Goal: Task Accomplishment & Management: Complete application form

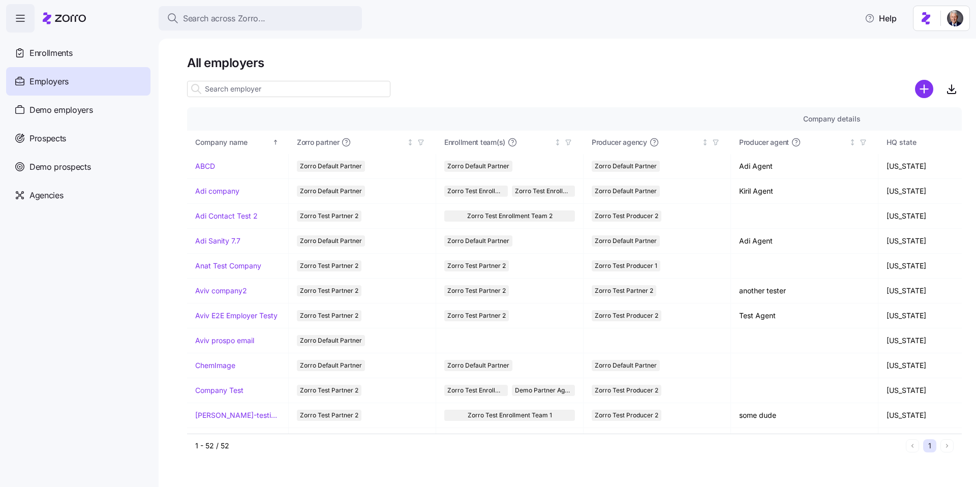
click at [277, 87] on input at bounding box center [288, 89] width 203 height 16
click at [594, 38] on main "All employers Company details Benefit status Company name Zorro partner Enrollm…" at bounding box center [488, 240] width 976 height 481
click at [316, 84] on input at bounding box center [288, 89] width 203 height 16
click at [527, 77] on div at bounding box center [574, 75] width 775 height 8
click at [238, 60] on h1 "All employers" at bounding box center [574, 63] width 775 height 16
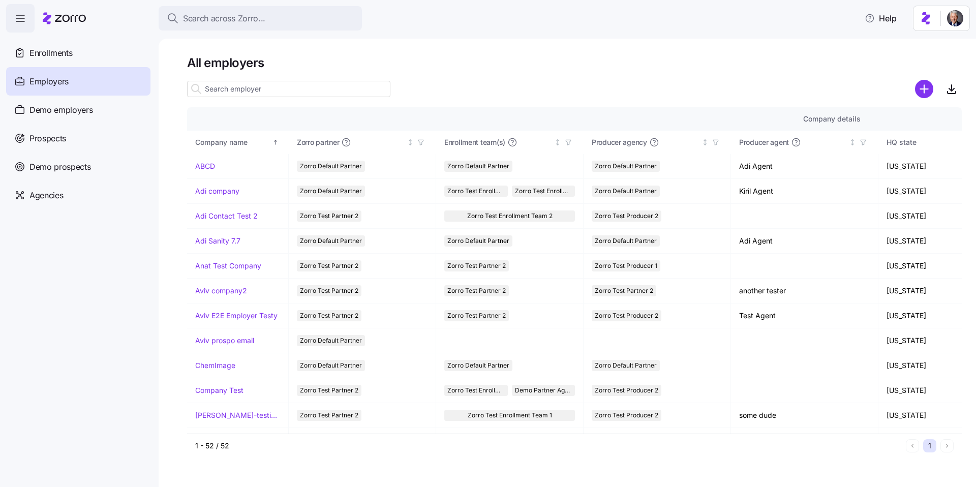
click at [238, 60] on h1 "All employers" at bounding box center [574, 63] width 775 height 16
click at [200, 68] on h1 "All employers" at bounding box center [574, 63] width 775 height 16
click at [247, 68] on h1 "All employers" at bounding box center [574, 63] width 775 height 16
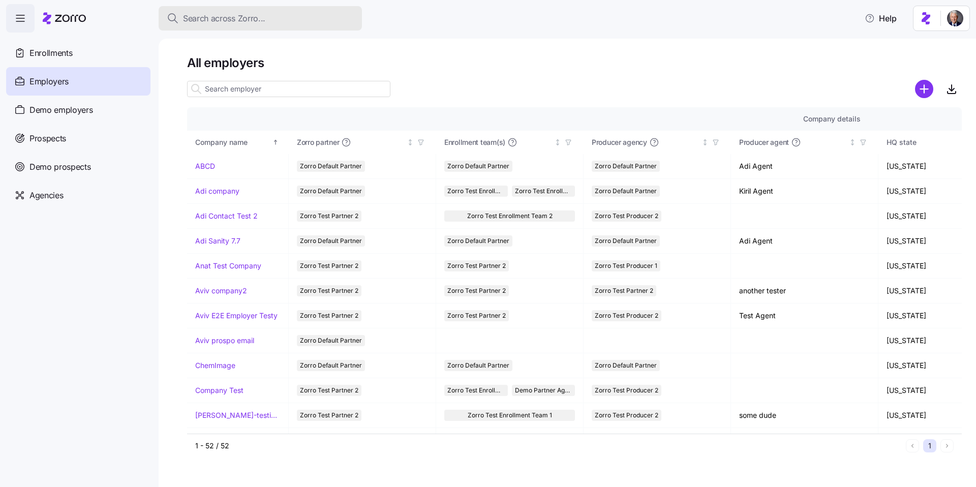
click at [205, 23] on span "Search across Zorro..." at bounding box center [224, 18] width 82 height 13
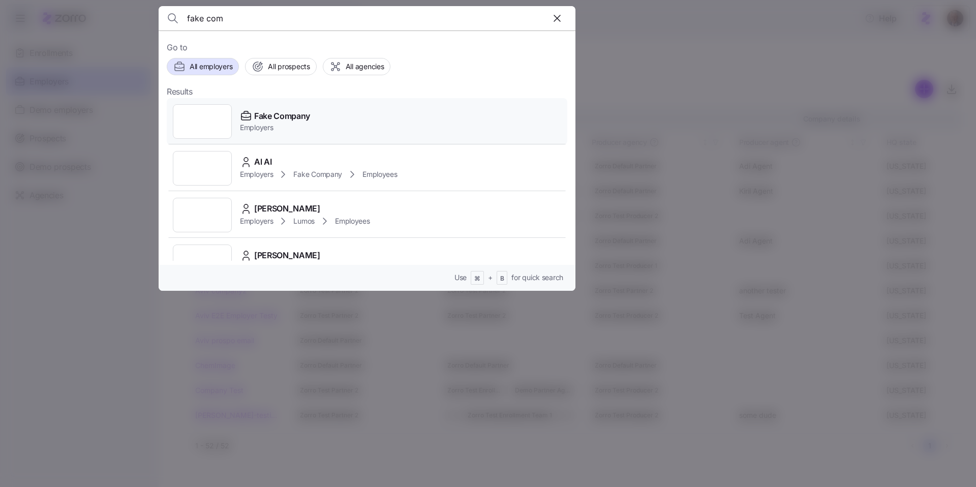
type input "fake com"
click at [315, 120] on div "Fake Company Employers" at bounding box center [367, 121] width 400 height 47
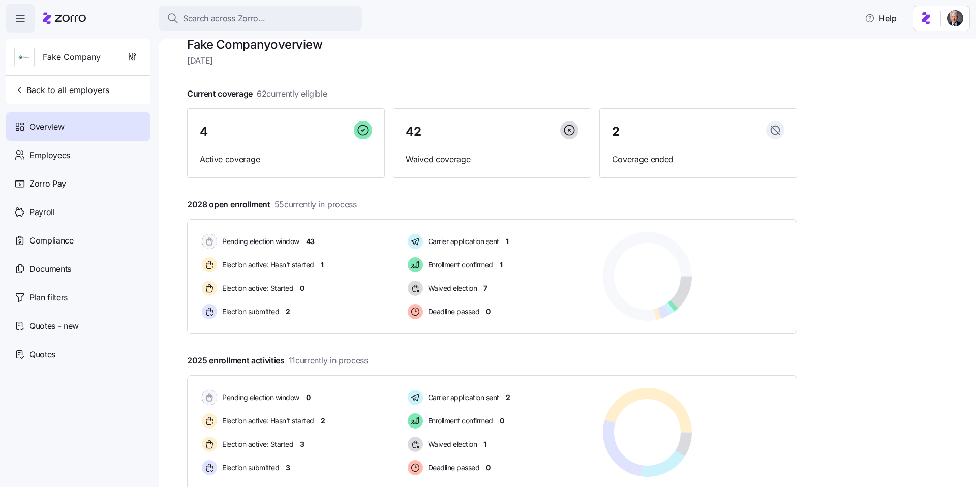
scroll to position [25, 0]
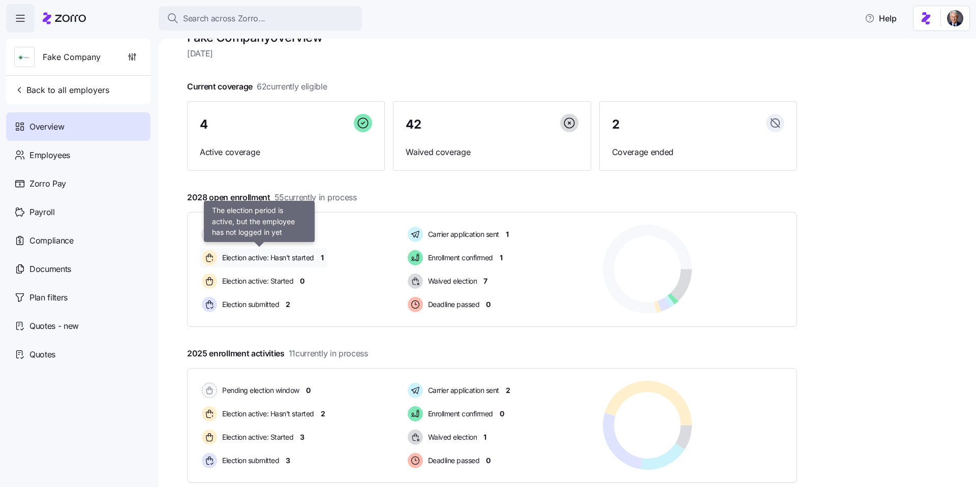
click at [274, 258] on span "Election active: Hasn't started" at bounding box center [266, 258] width 95 height 10
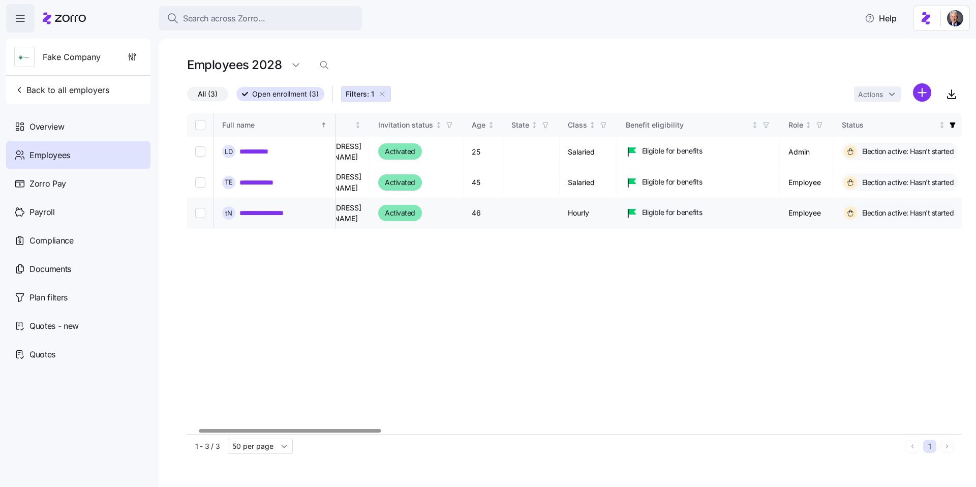
scroll to position [0, 46]
click at [50, 116] on div "Overview" at bounding box center [78, 126] width 144 height 28
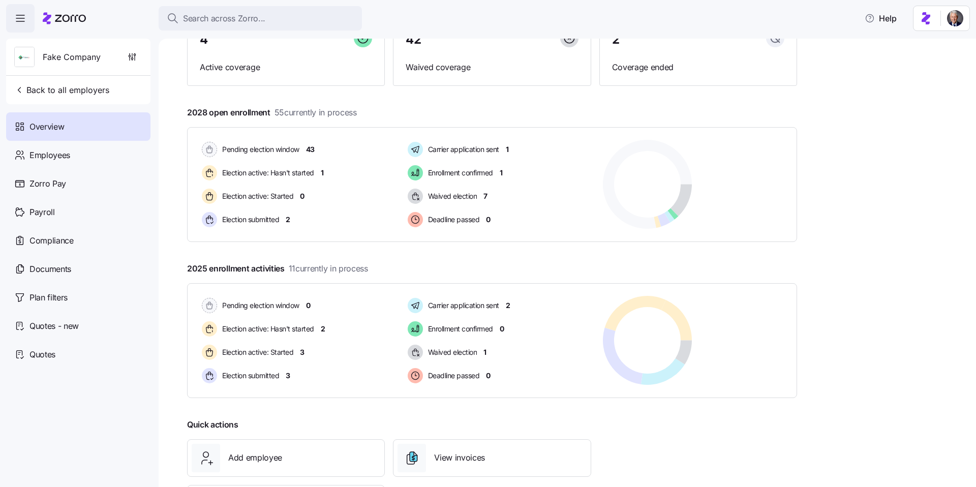
scroll to position [144, 0]
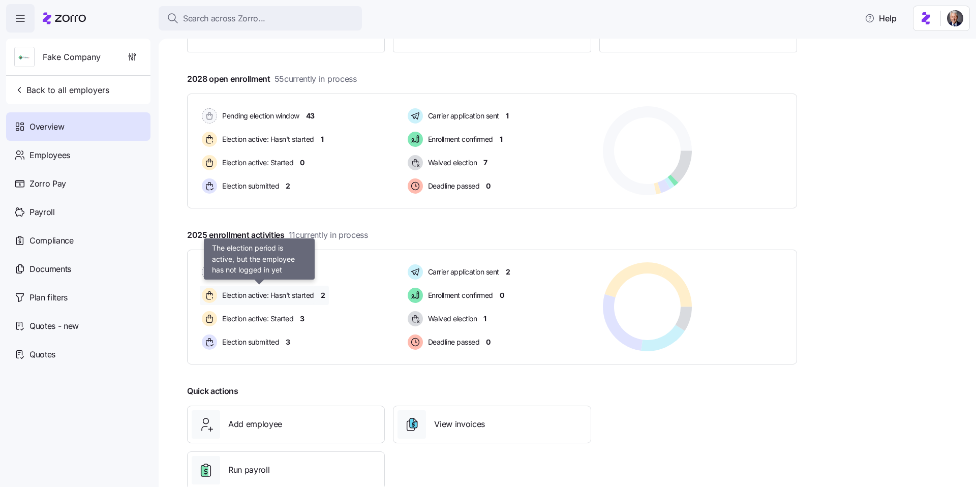
click at [262, 293] on span "Election active: Hasn't started" at bounding box center [266, 295] width 95 height 10
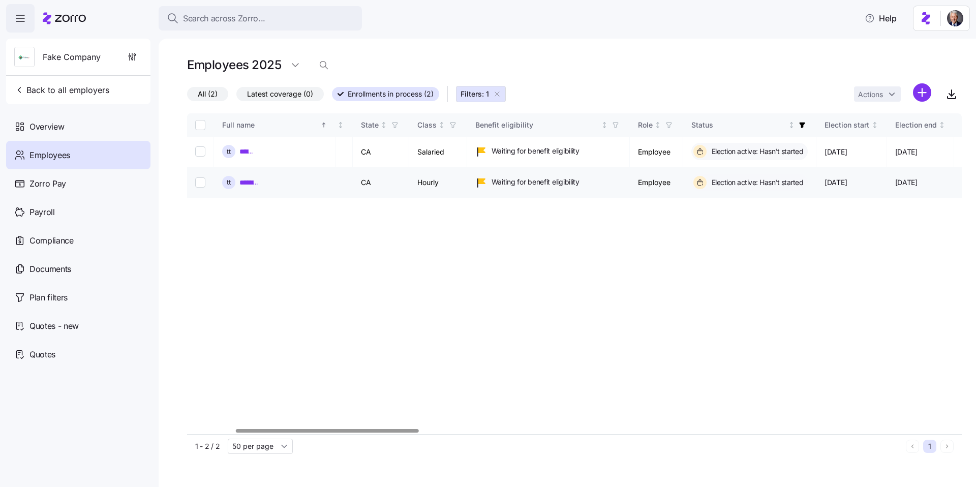
scroll to position [0, 211]
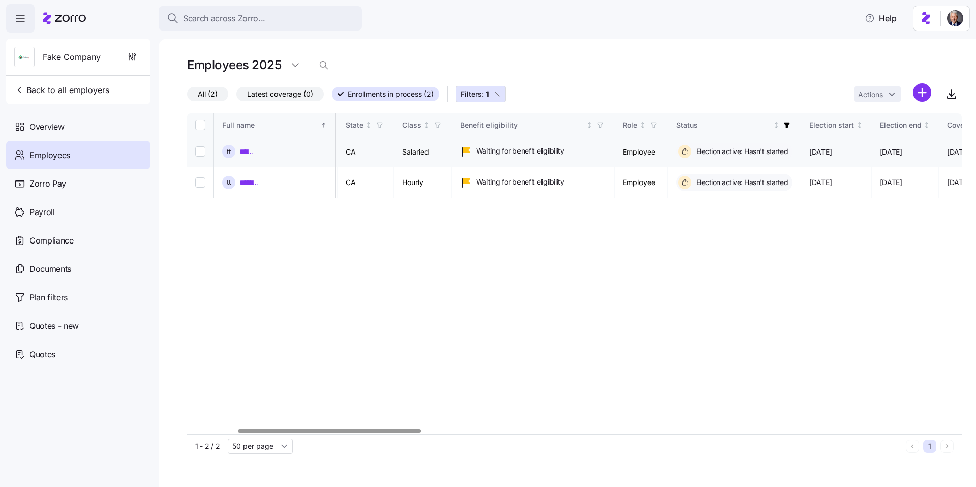
click at [197, 151] on input "Select record 1" at bounding box center [200, 151] width 10 height 10
checkbox input "true"
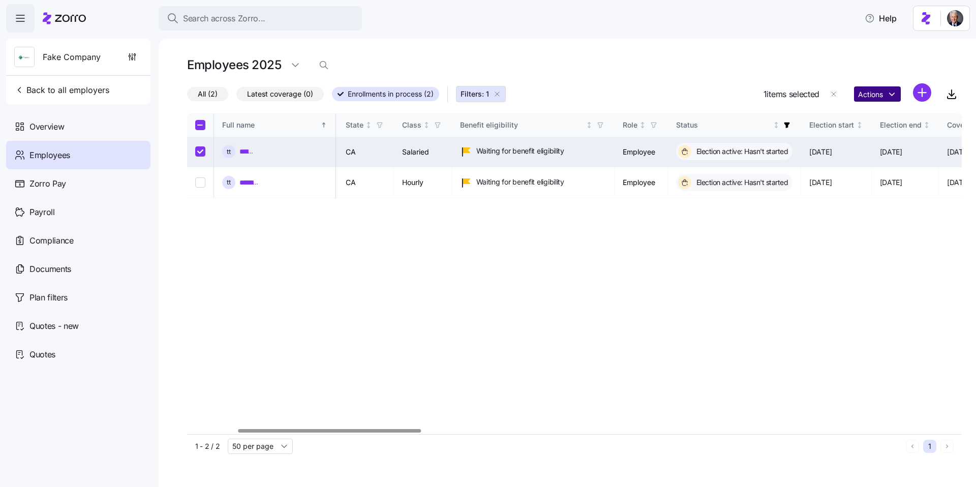
click at [874, 94] on html "Search across Zorro... Help Fake Company Back to all employers Overview Employe…" at bounding box center [488, 240] width 976 height 481
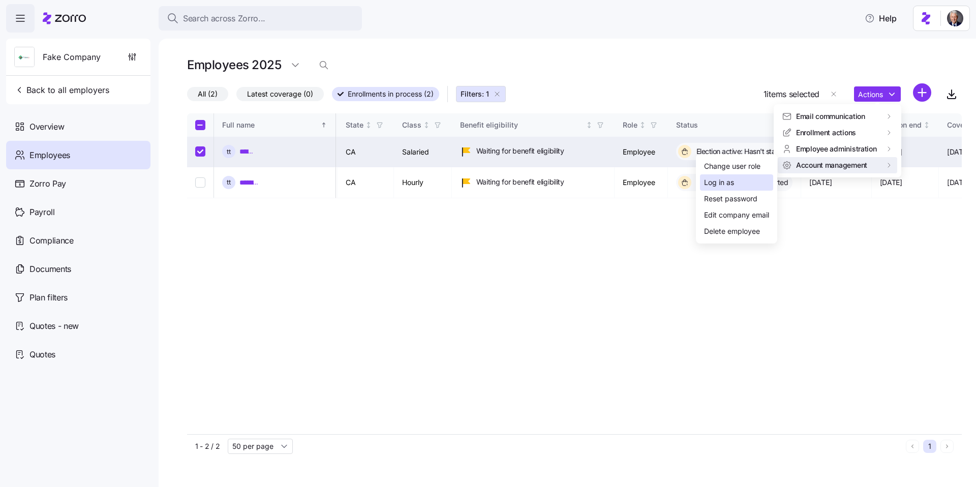
click at [748, 182] on div "Log in as" at bounding box center [736, 182] width 73 height 16
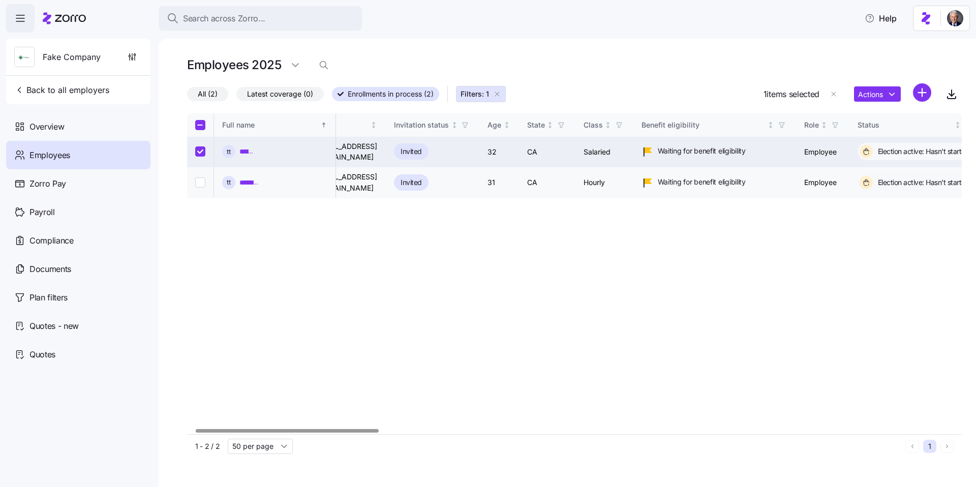
scroll to position [0, 32]
click at [244, 149] on link "*******" at bounding box center [247, 151] width 16 height 10
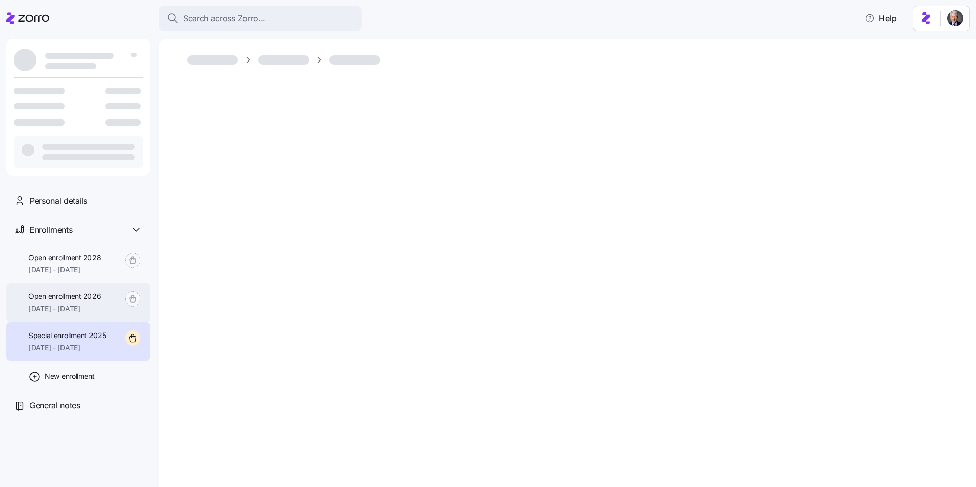
click at [82, 292] on span "Open enrollment 2026" at bounding box center [64, 296] width 72 height 10
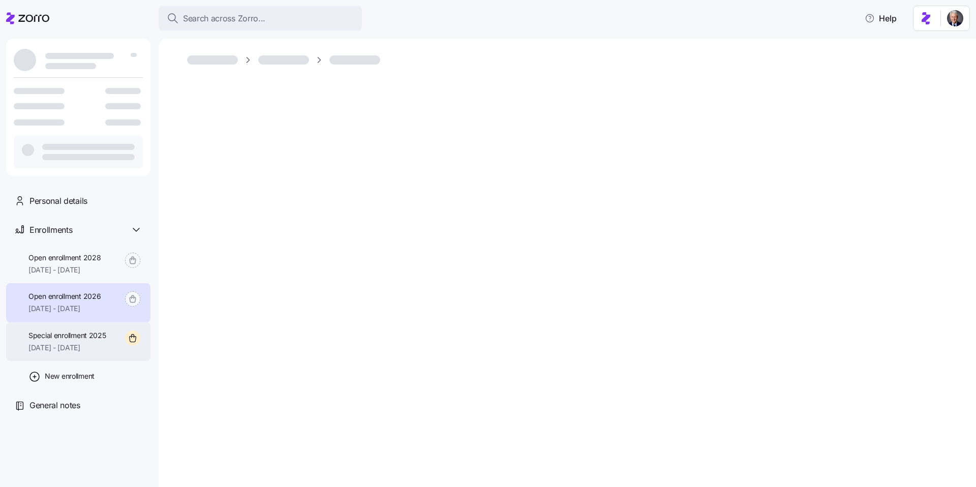
click at [85, 343] on span "10/01/2025 - 12/31/2025" at bounding box center [67, 348] width 78 height 10
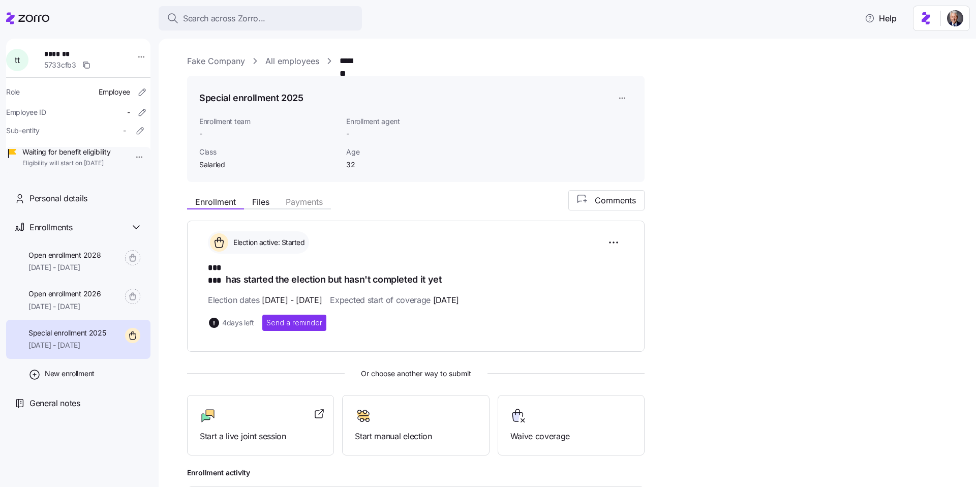
click at [282, 58] on link "All employees" at bounding box center [292, 61] width 54 height 13
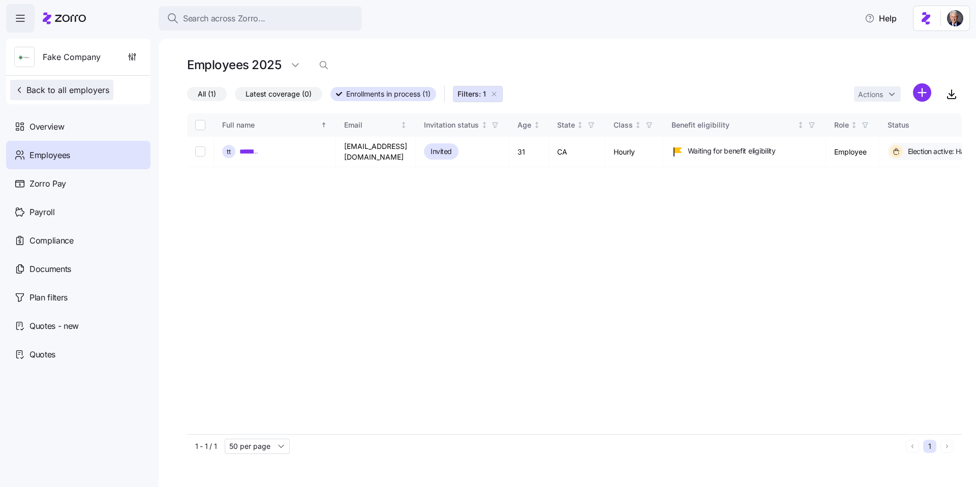
click at [90, 91] on span "Back to all employers" at bounding box center [61, 90] width 95 height 12
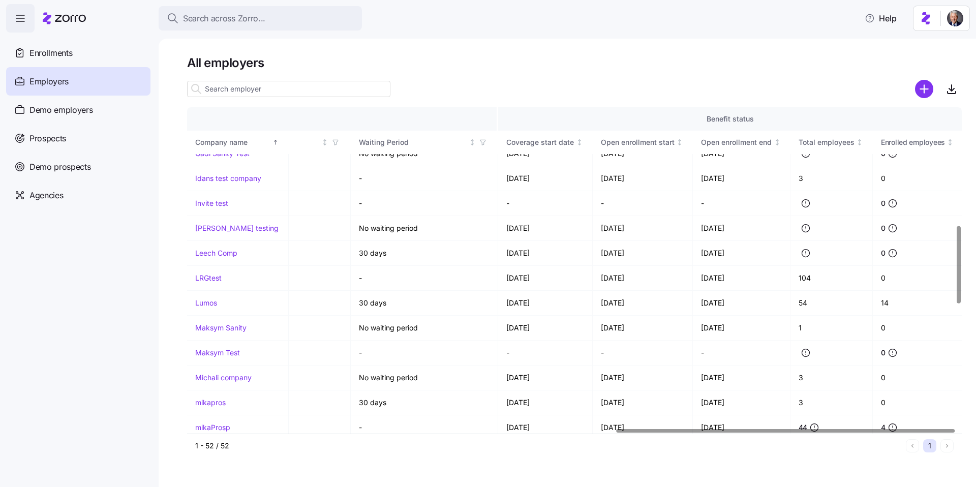
scroll to position [560, 980]
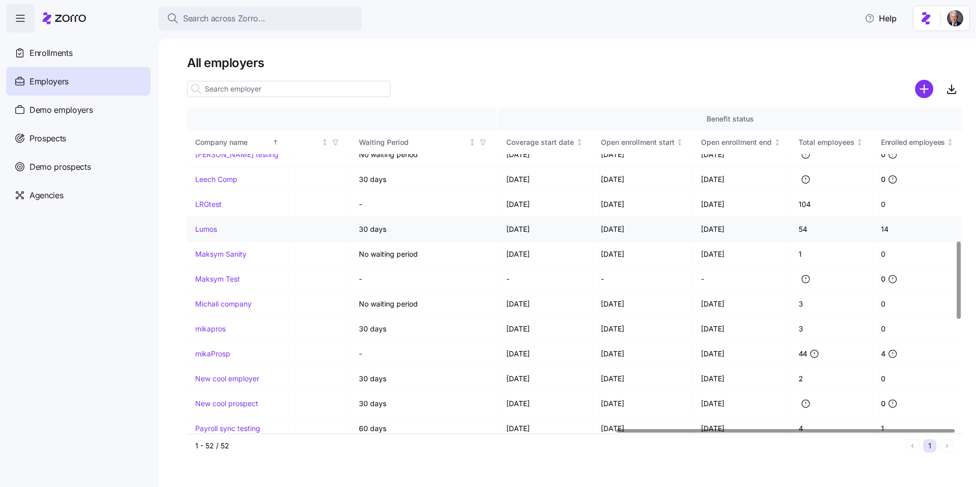
click at [202, 227] on link "Lumos" at bounding box center [206, 229] width 22 height 10
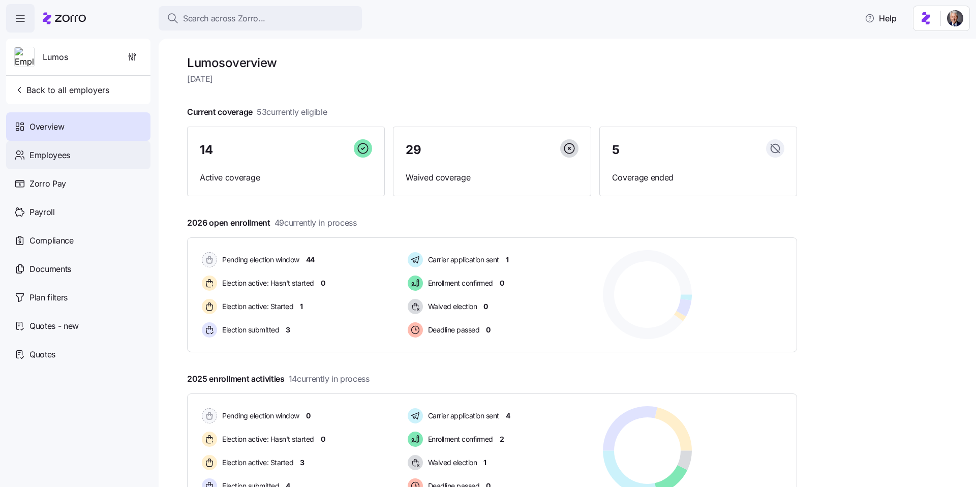
click at [64, 157] on span "Employees" at bounding box center [49, 155] width 41 height 13
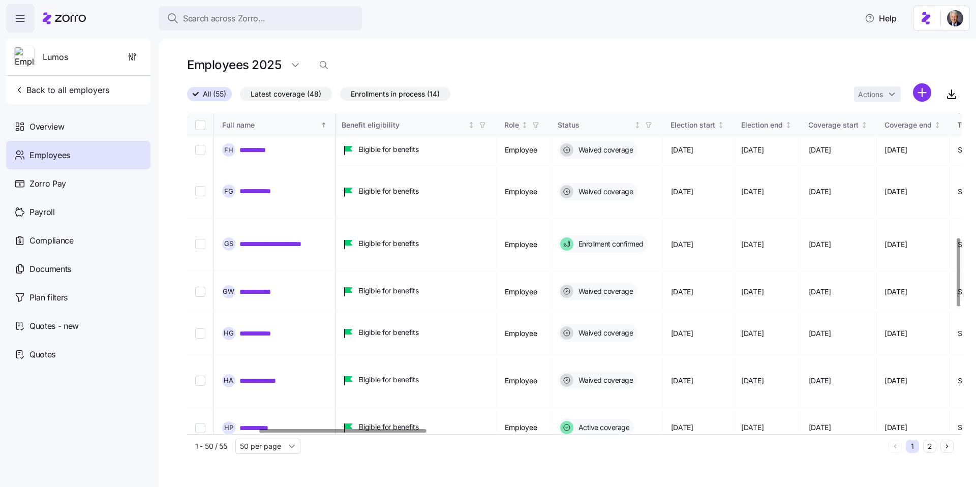
scroll to position [585, 329]
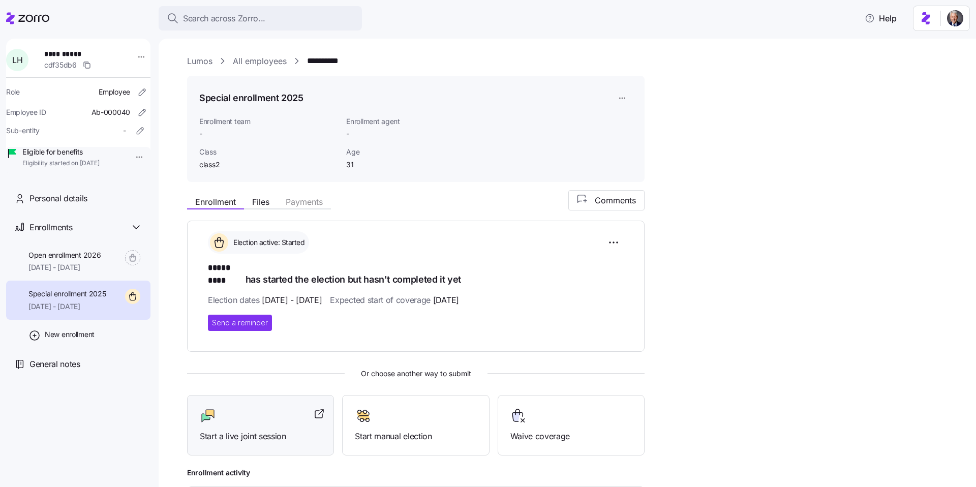
click at [225, 430] on span "Start a live joint session" at bounding box center [260, 436] width 121 height 13
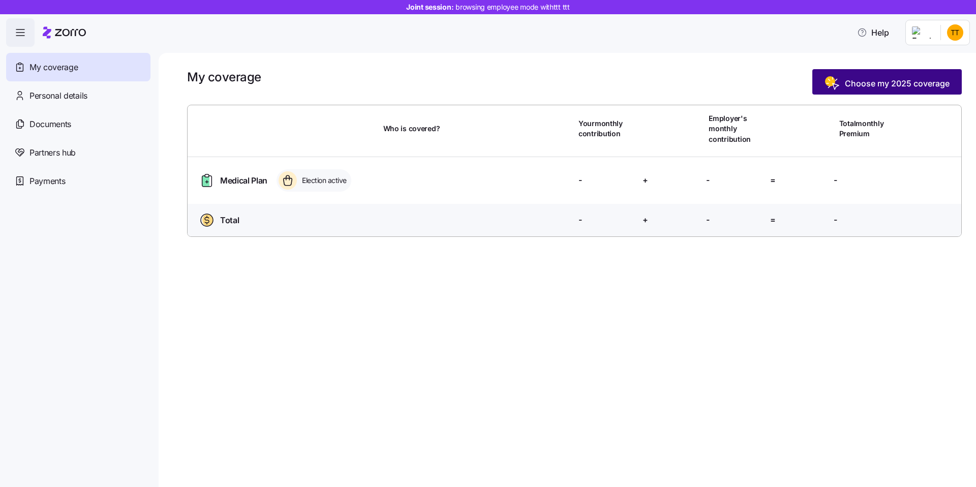
click at [860, 85] on span "Choose my 2025 coverage" at bounding box center [897, 83] width 105 height 12
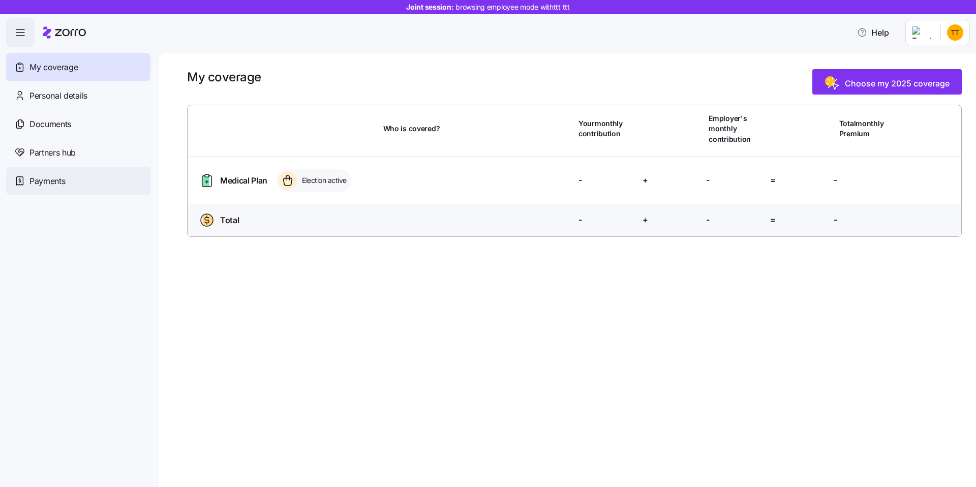
click at [61, 172] on div "Payments" at bounding box center [78, 181] width 144 height 28
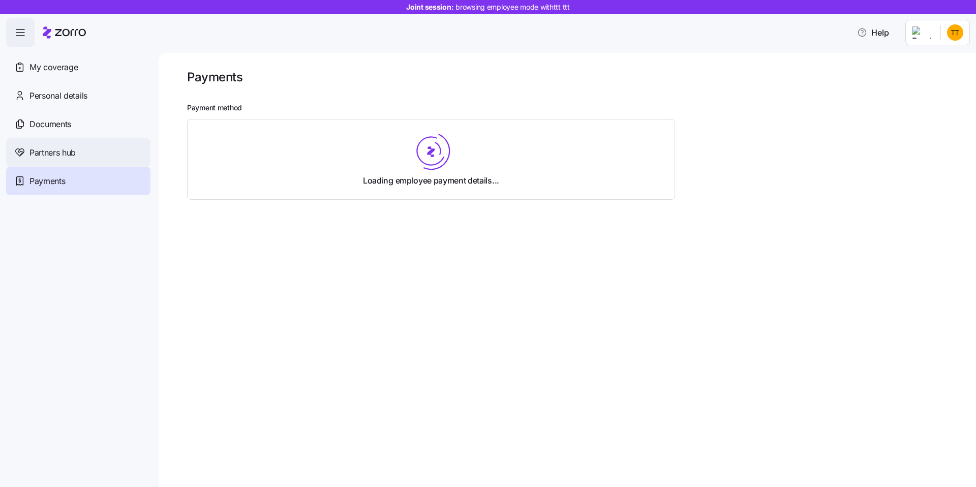
click at [71, 151] on span "Partners hub" at bounding box center [52, 152] width 46 height 13
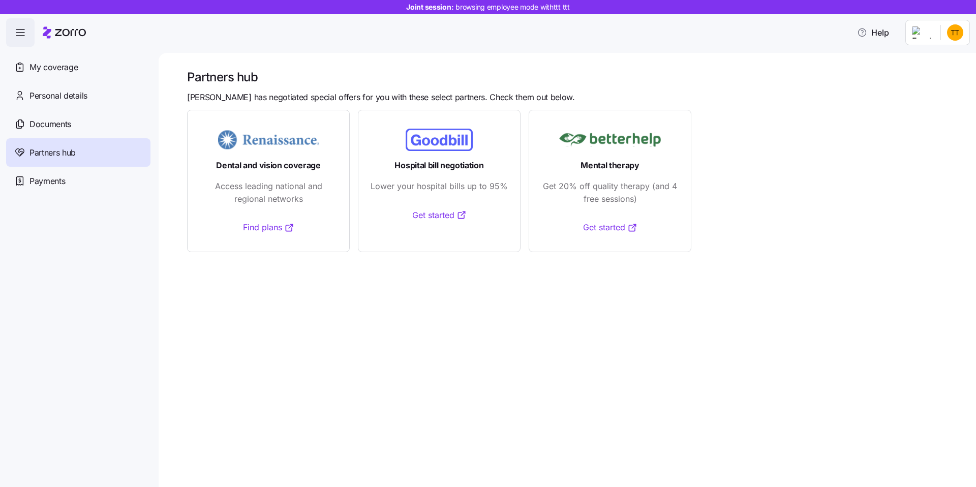
click at [453, 165] on span "Hospital bill negotiation" at bounding box center [438, 165] width 89 height 13
click at [274, 167] on span "Dental and vision coverage" at bounding box center [268, 165] width 105 height 13
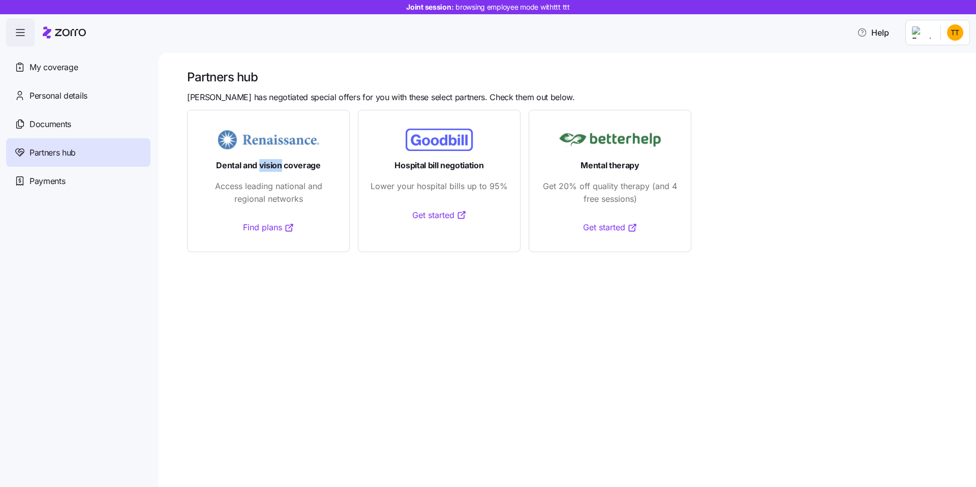
click at [274, 167] on span "Dental and vision coverage" at bounding box center [268, 165] width 105 height 13
click at [282, 194] on span "Access leading national and regional networks" at bounding box center [268, 192] width 137 height 25
click at [451, 185] on span "Lower your hospital bills up to 95%" at bounding box center [438, 186] width 137 height 13
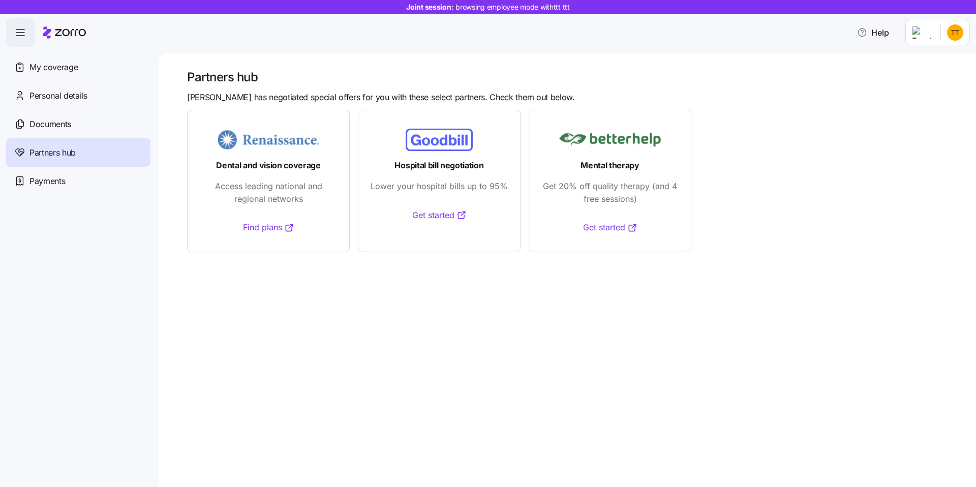
click at [451, 185] on span "Lower your hospital bills up to 95%" at bounding box center [438, 186] width 137 height 13
click at [614, 195] on span "Get 20% off quality therapy (and 4 free sessions)" at bounding box center [609, 192] width 137 height 25
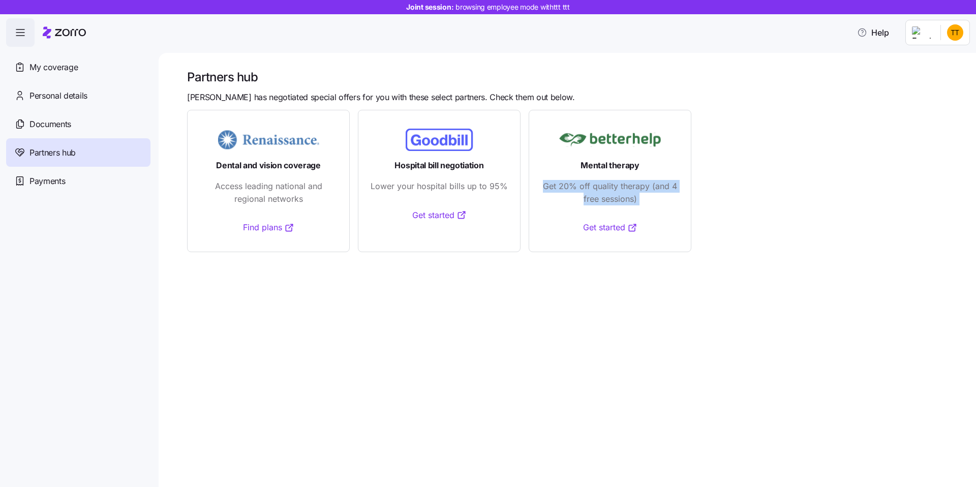
click at [595, 163] on span "Mental therapy" at bounding box center [609, 165] width 59 height 13
click at [578, 137] on rect at bounding box center [610, 140] width 102 height 14
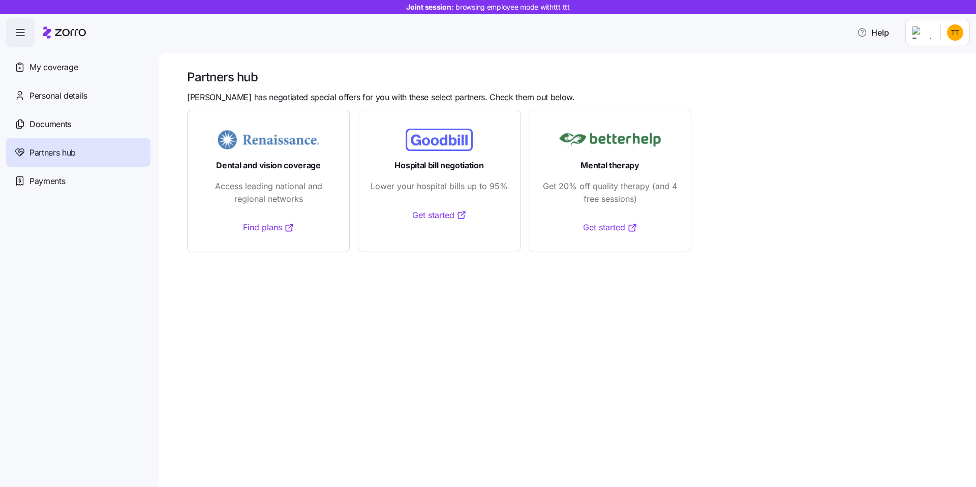
click at [578, 137] on rect at bounding box center [610, 140] width 102 height 14
click at [458, 167] on span "Hospital bill negotiation" at bounding box center [438, 165] width 89 height 13
click at [430, 185] on span "Lower your hospital bills up to 95%" at bounding box center [438, 186] width 137 height 13
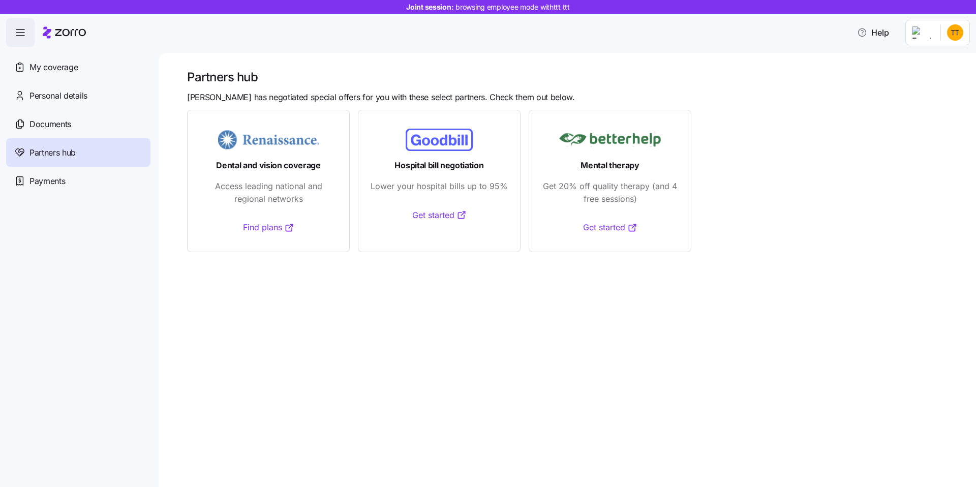
click at [430, 185] on span "Lower your hospital bills up to 95%" at bounding box center [438, 186] width 137 height 13
click at [286, 162] on span "Dental and vision coverage" at bounding box center [268, 165] width 105 height 13
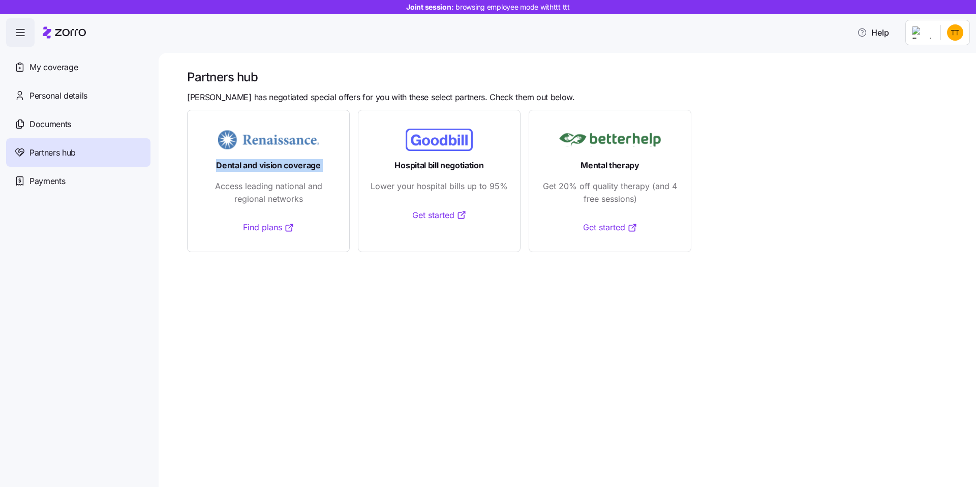
click at [293, 181] on span "Access leading national and regional networks" at bounding box center [268, 192] width 137 height 25
click at [250, 97] on span "Zorro has negotiated special offers for you with these select partners. Check t…" at bounding box center [381, 97] width 388 height 13
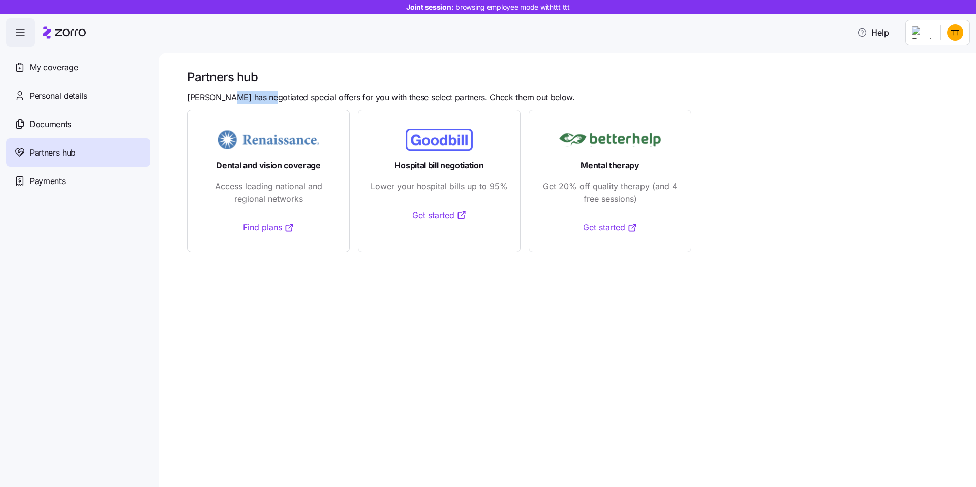
click at [250, 97] on span "Zorro has negotiated special offers for you with these select partners. Check t…" at bounding box center [381, 97] width 388 height 13
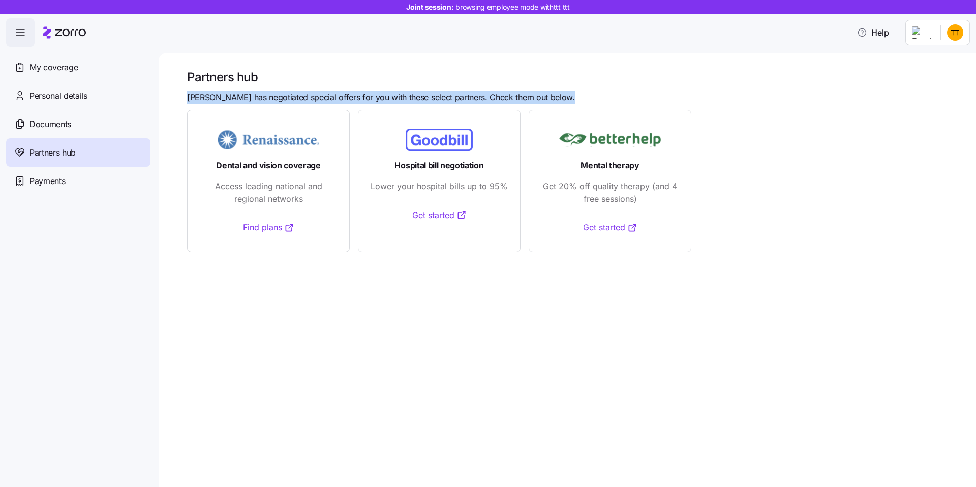
click at [225, 78] on h1 "Partners hub" at bounding box center [574, 77] width 775 height 16
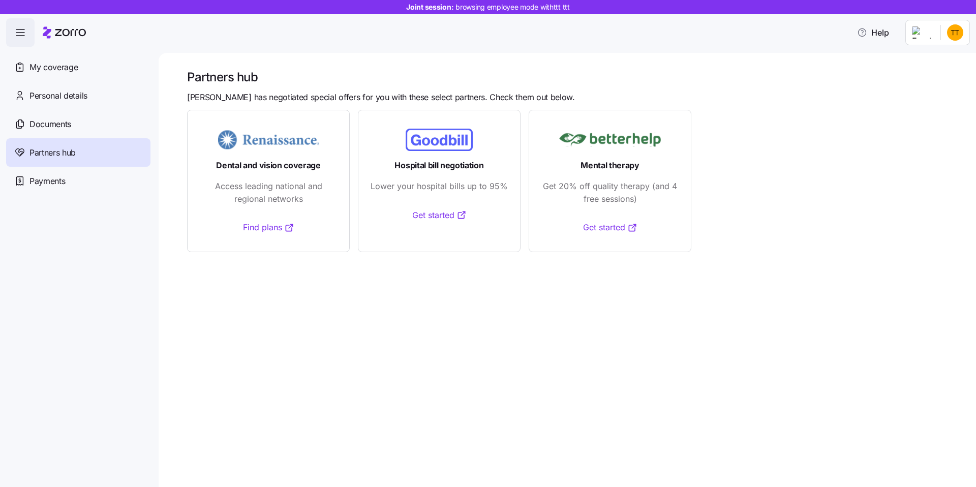
click at [225, 78] on h1 "Partners hub" at bounding box center [574, 77] width 775 height 16
click at [259, 90] on div at bounding box center [574, 88] width 775 height 6
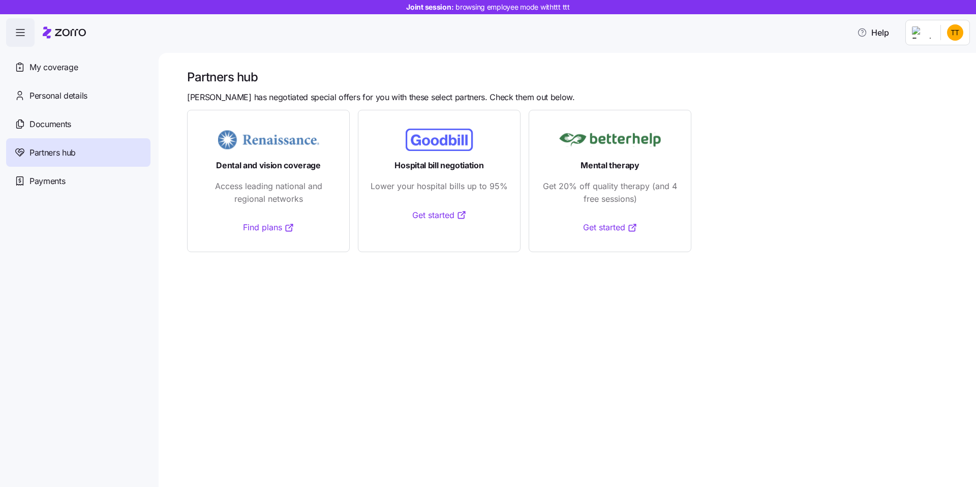
click at [278, 95] on span "Zorro has negotiated special offers for you with these select partners. Check t…" at bounding box center [381, 97] width 388 height 13
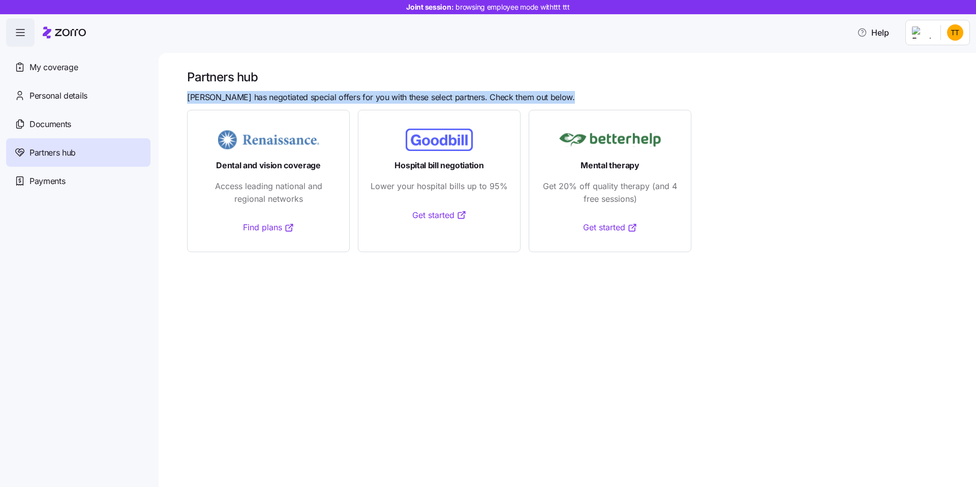
click at [225, 73] on h1 "Partners hub" at bounding box center [574, 77] width 775 height 16
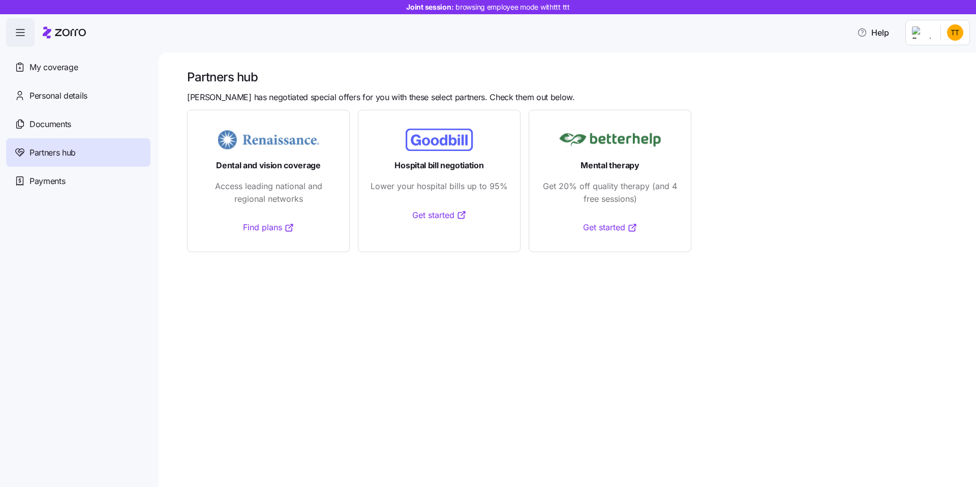
click at [225, 73] on h1 "Partners hub" at bounding box center [574, 77] width 775 height 16
click at [266, 80] on h1 "Partners hub" at bounding box center [574, 77] width 775 height 16
click at [289, 96] on span "Zorro has negotiated special offers for you with these select partners. Check t…" at bounding box center [381, 97] width 388 height 13
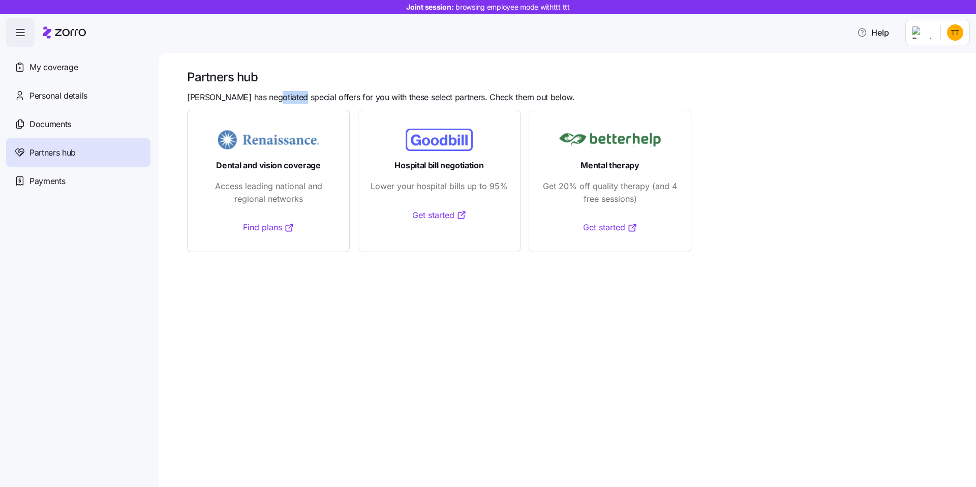
click at [289, 96] on span "Zorro has negotiated special offers for you with these select partners. Check t…" at bounding box center [381, 97] width 388 height 13
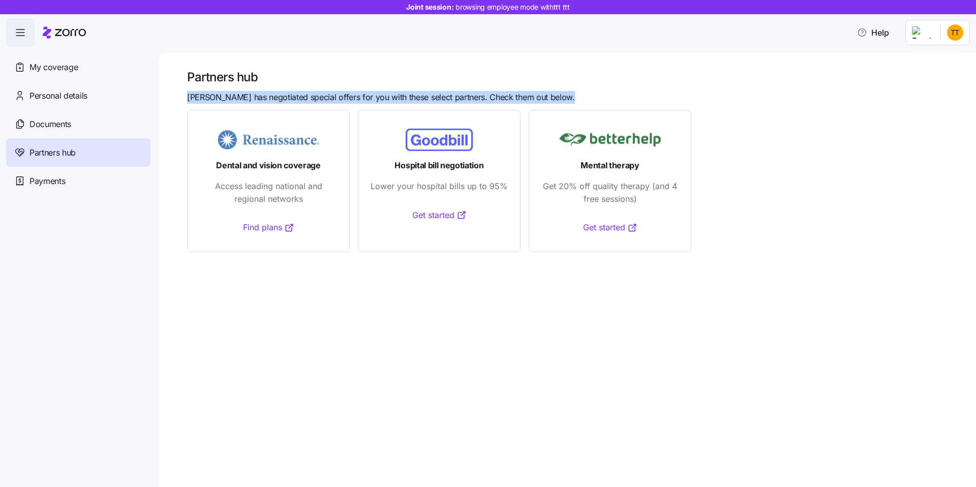
click at [321, 98] on span "Zorro has negotiated special offers for you with these select partners. Check t…" at bounding box center [381, 97] width 388 height 13
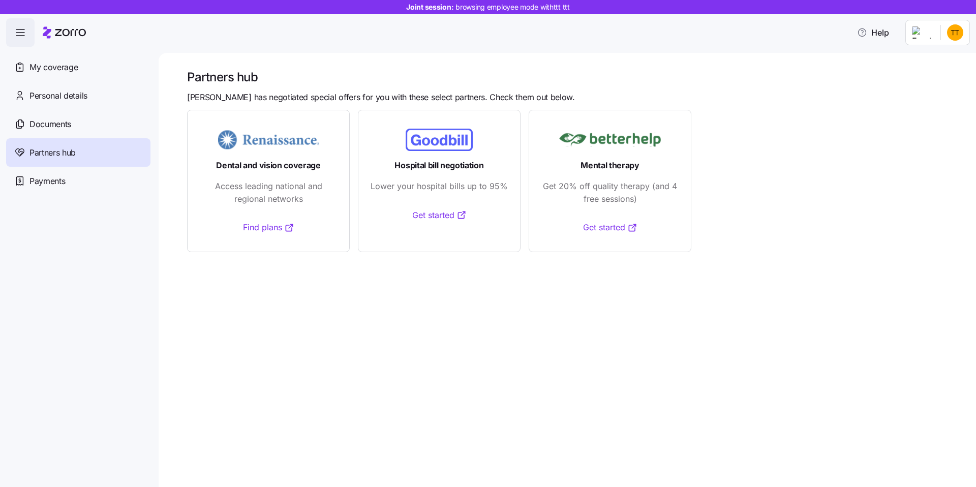
click at [293, 160] on span "Dental and vision coverage" at bounding box center [268, 165] width 105 height 13
click at [291, 196] on span "Access leading national and regional networks" at bounding box center [268, 192] width 137 height 25
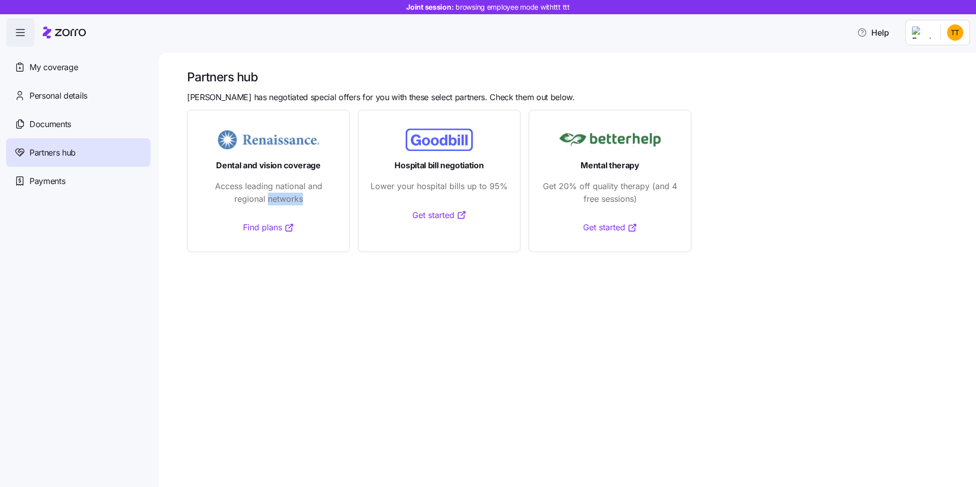
click at [291, 196] on span "Access leading national and regional networks" at bounding box center [268, 192] width 137 height 25
click at [451, 186] on span "Lower your hospital bills up to 95%" at bounding box center [438, 186] width 137 height 13
click at [618, 190] on span "Get 20% off quality therapy (and 4 free sessions)" at bounding box center [609, 192] width 137 height 25
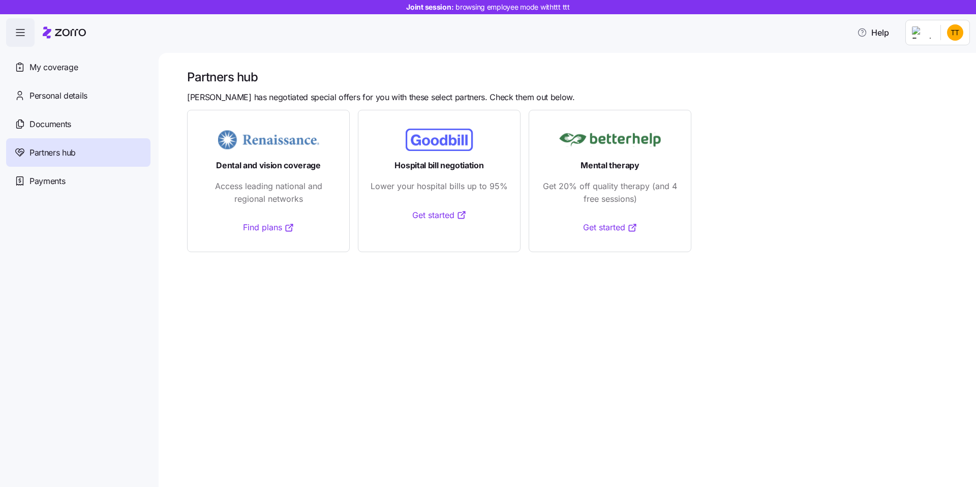
click at [618, 190] on span "Get 20% off quality therapy (and 4 free sessions)" at bounding box center [609, 192] width 137 height 25
click at [593, 169] on span "Mental therapy" at bounding box center [609, 165] width 59 height 13
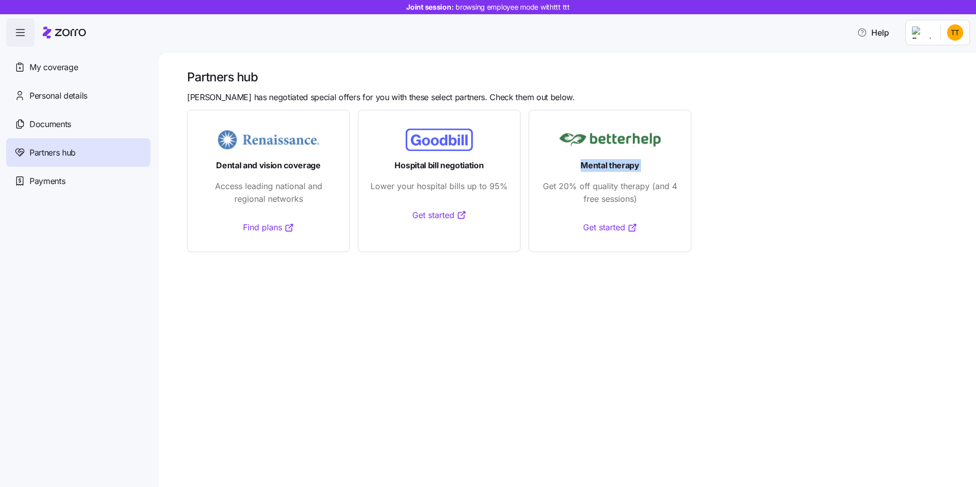
click at [423, 165] on span "Hospital bill negotiation" at bounding box center [438, 165] width 89 height 13
click at [439, 166] on span "Hospital bill negotiation" at bounding box center [438, 165] width 89 height 13
click at [83, 70] on div "My coverage" at bounding box center [78, 67] width 144 height 28
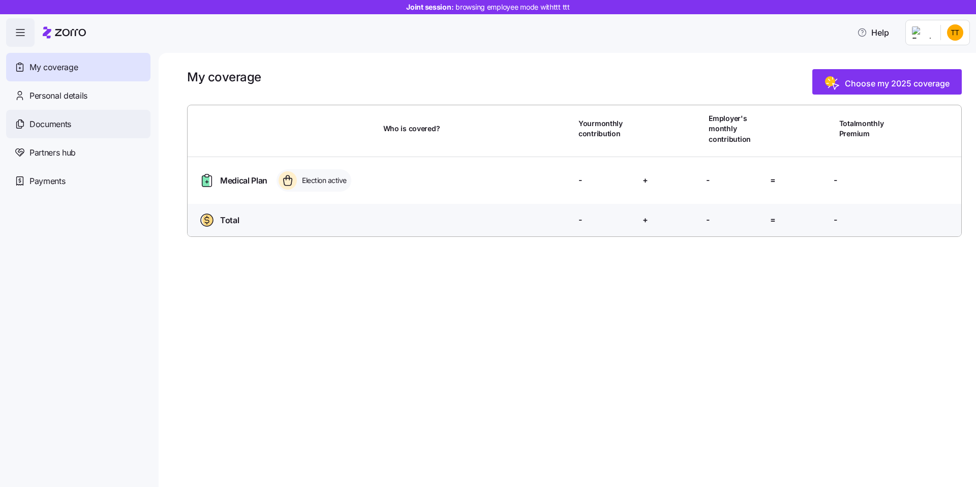
click at [84, 127] on div "Documents" at bounding box center [78, 124] width 144 height 28
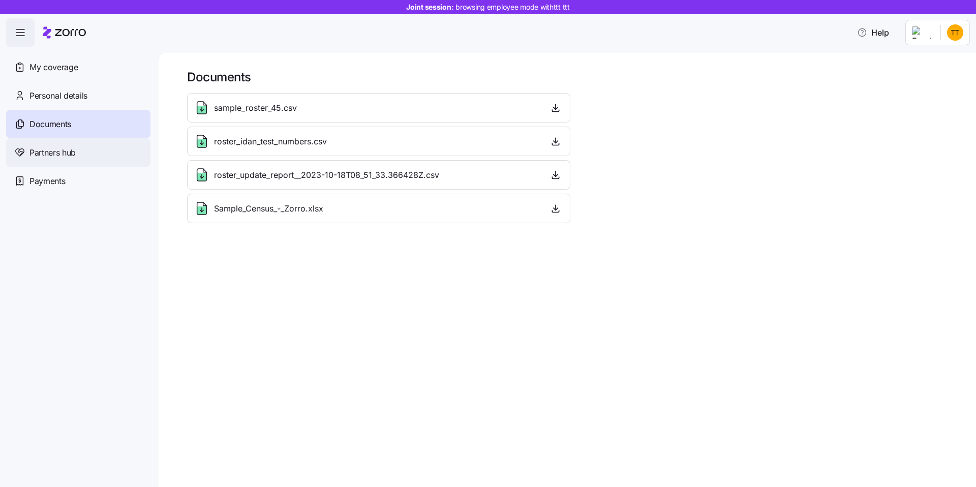
click at [59, 158] on span "Partners hub" at bounding box center [52, 152] width 46 height 13
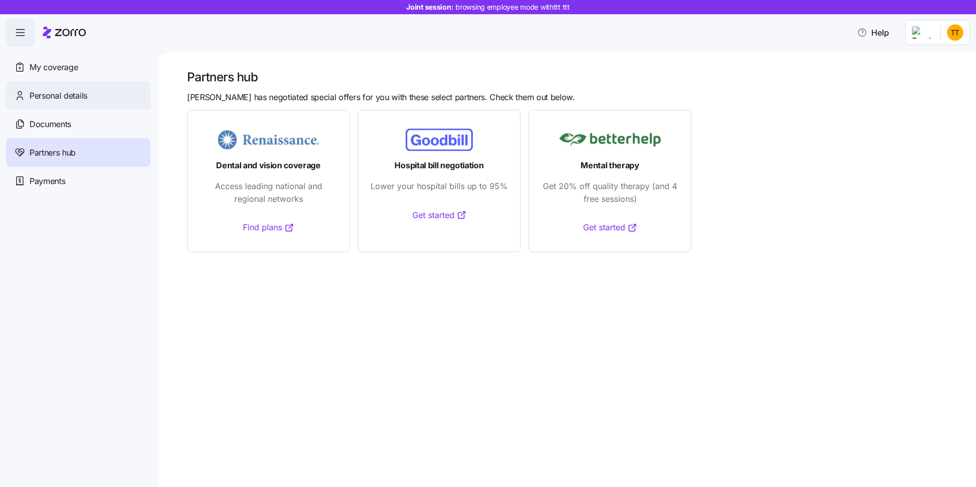
click at [58, 96] on span "Personal details" at bounding box center [58, 95] width 58 height 13
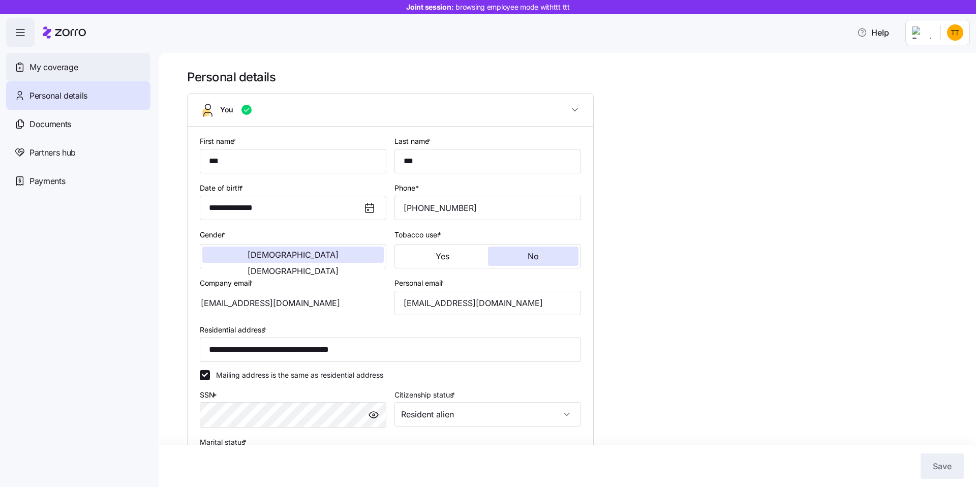
click at [103, 70] on div "My coverage" at bounding box center [78, 67] width 144 height 28
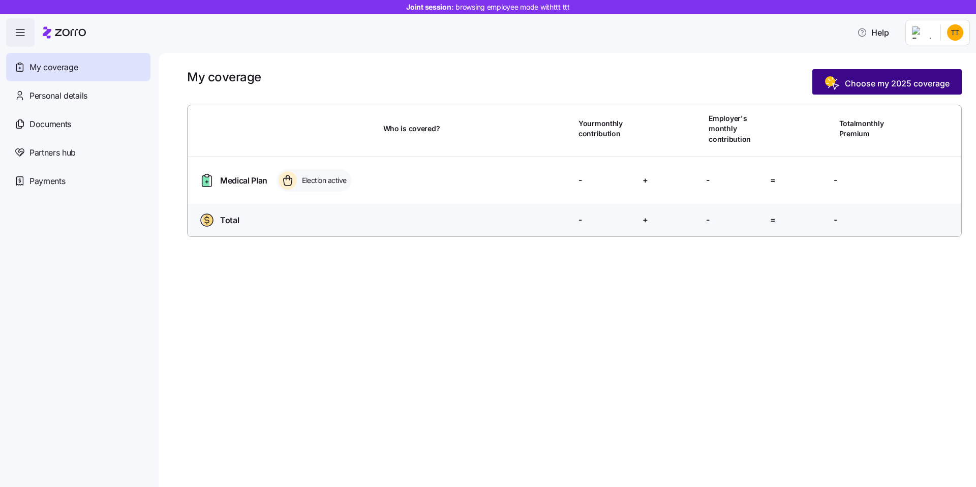
click at [859, 88] on span "Choose my 2025 coverage" at bounding box center [897, 83] width 105 height 12
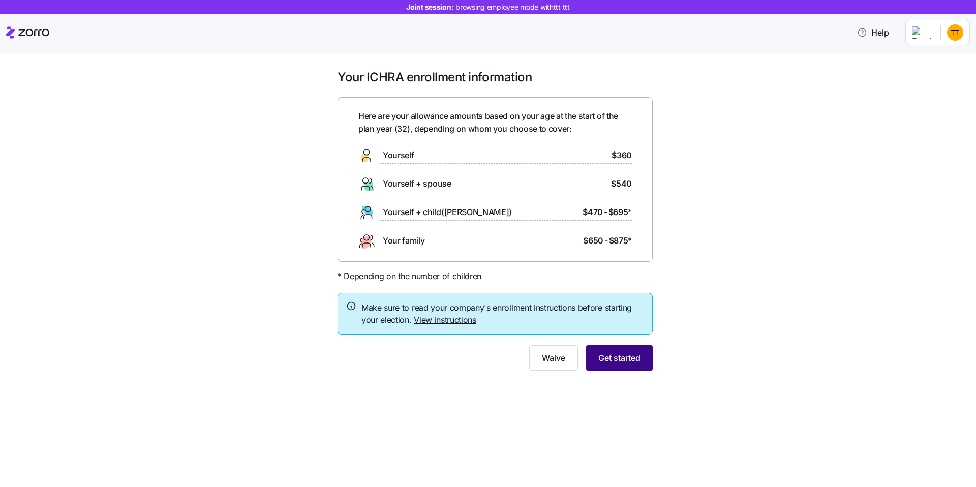
click at [615, 364] on button "Get started" at bounding box center [619, 357] width 67 height 25
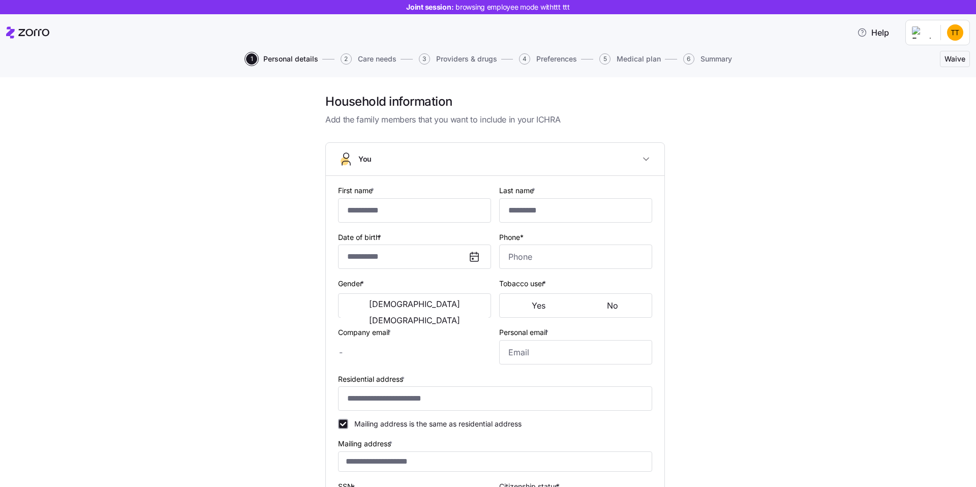
type input "***"
type input "ttt@myzorro.co"
type input "**********"
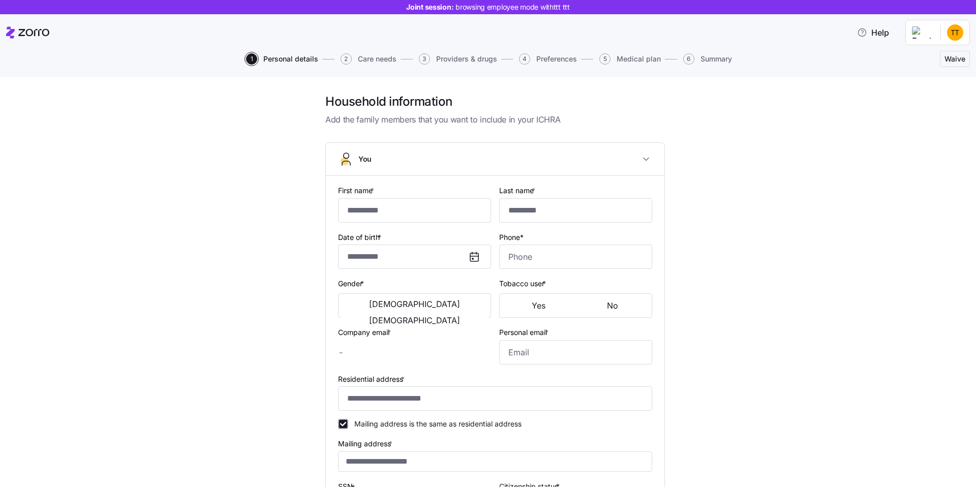
checkbox input "true"
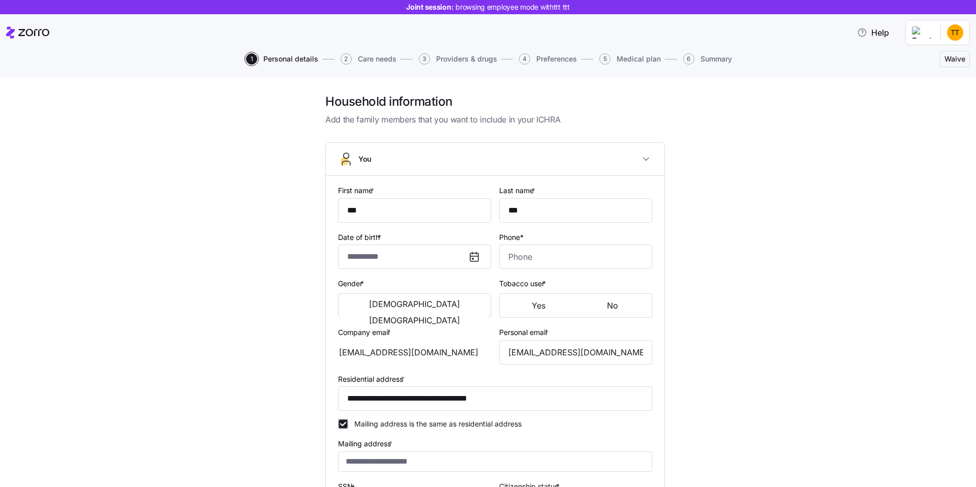
type input "**********"
type input "(212) 555-3334"
type input "Resident alien"
type input "Single"
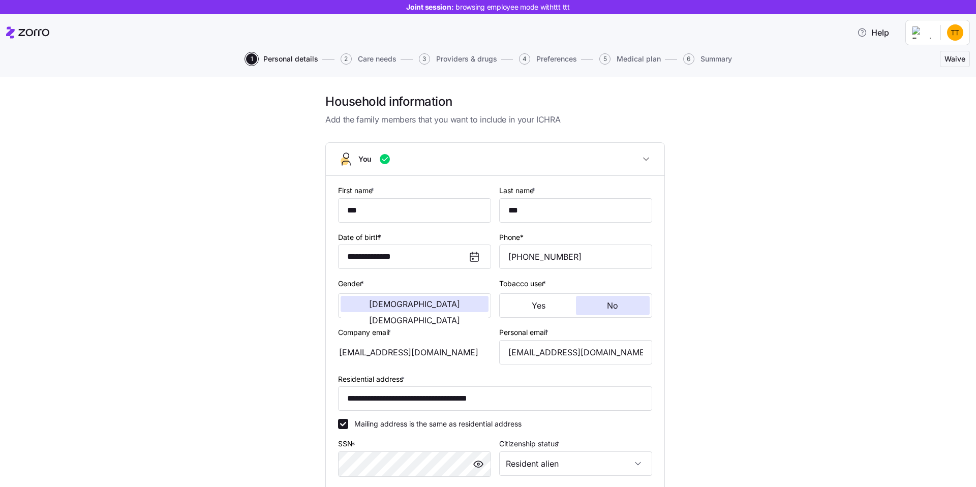
scroll to position [181, 0]
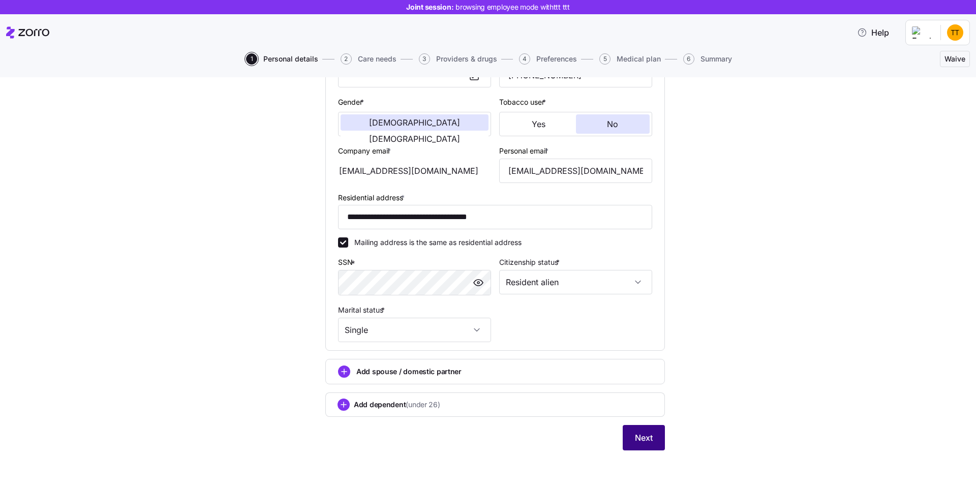
click at [645, 438] on span "Next" at bounding box center [644, 437] width 18 height 12
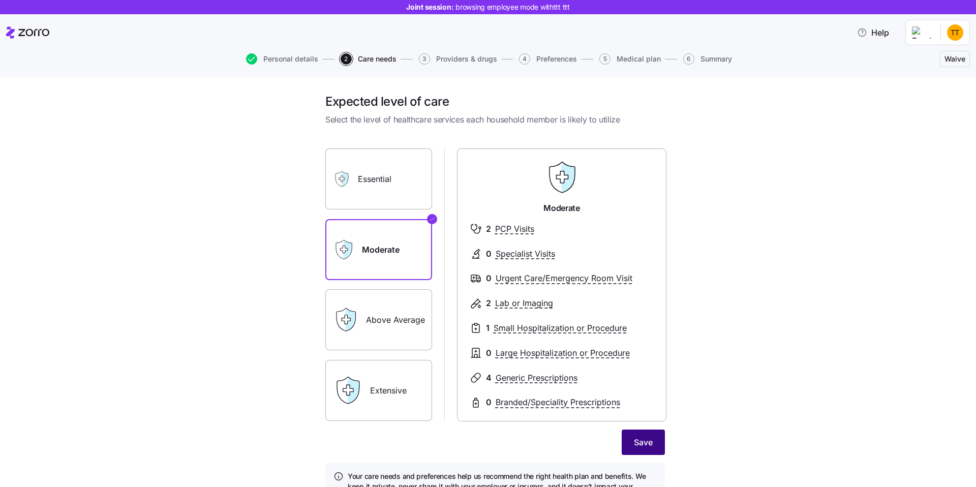
click at [630, 449] on button "Save" at bounding box center [643, 441] width 43 height 25
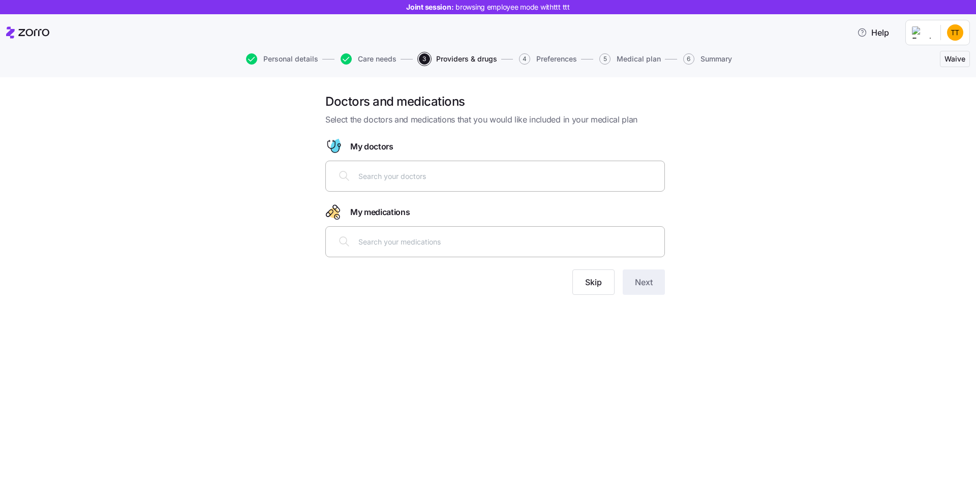
click at [440, 179] on input "text" at bounding box center [508, 175] width 300 height 11
type input "cohen"
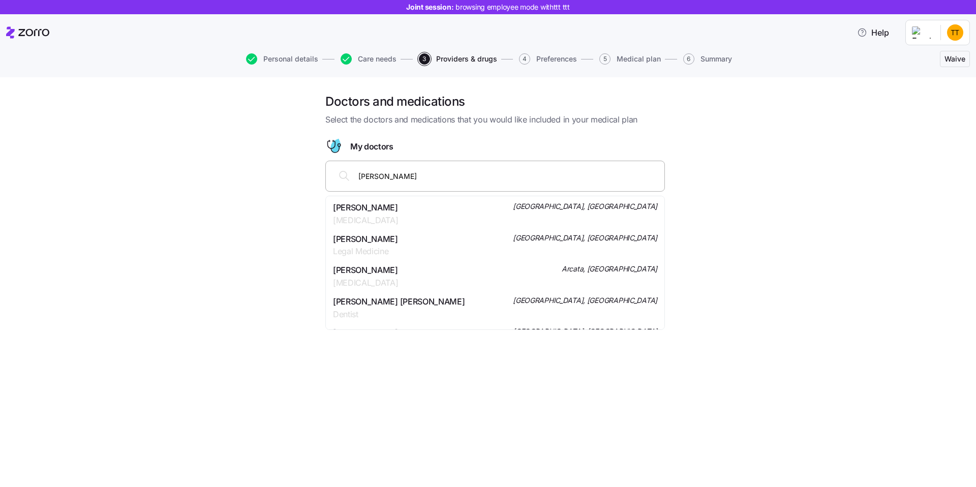
click at [400, 271] on div "Robert Cohen Radiology Arcata, CA" at bounding box center [495, 276] width 324 height 25
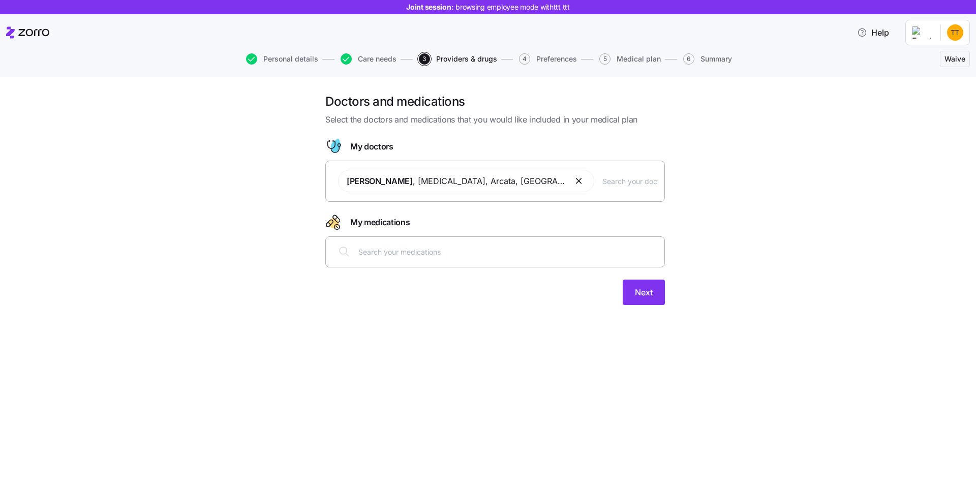
click at [381, 250] on input "text" at bounding box center [508, 251] width 300 height 11
type input "ad"
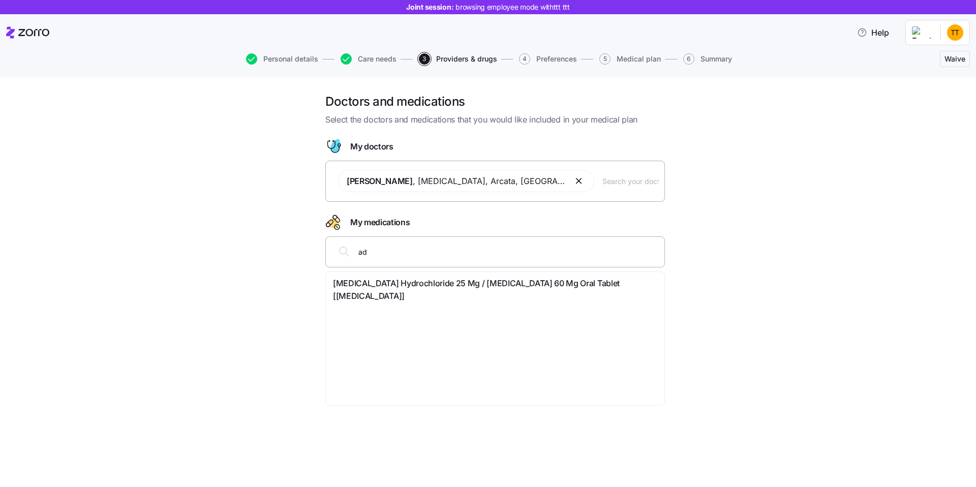
click at [352, 286] on span "Chlorcyclizine Hydrochloride 25 Mg / Pseudoephedrine Hydrochloride 60 Mg Oral T…" at bounding box center [495, 289] width 324 height 25
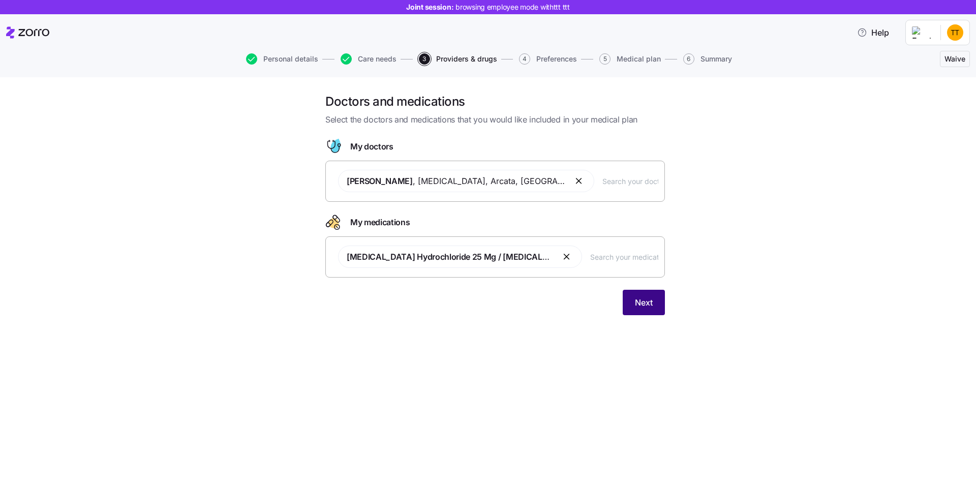
click at [631, 299] on button "Next" at bounding box center [644, 302] width 42 height 25
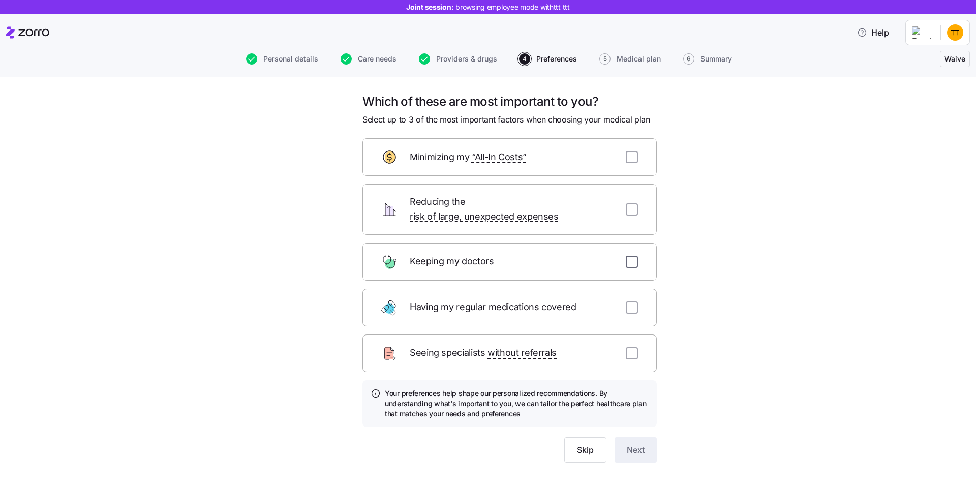
click at [629, 256] on input "checkbox" at bounding box center [632, 262] width 12 height 12
checkbox input "true"
click at [630, 157] on input "checkbox" at bounding box center [632, 157] width 12 height 12
checkbox input "true"
click at [635, 301] on input "checkbox" at bounding box center [632, 307] width 12 height 12
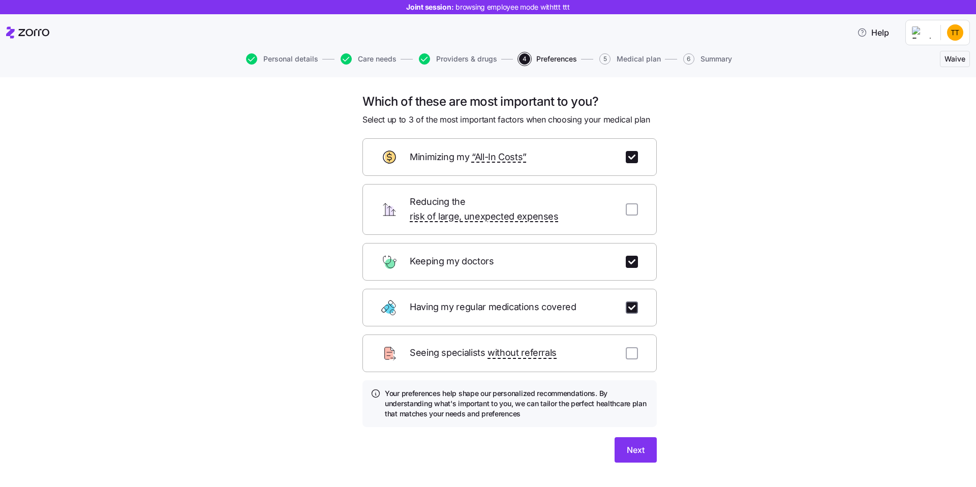
checkbox input "true"
click at [640, 444] on span "Next" at bounding box center [636, 450] width 18 height 12
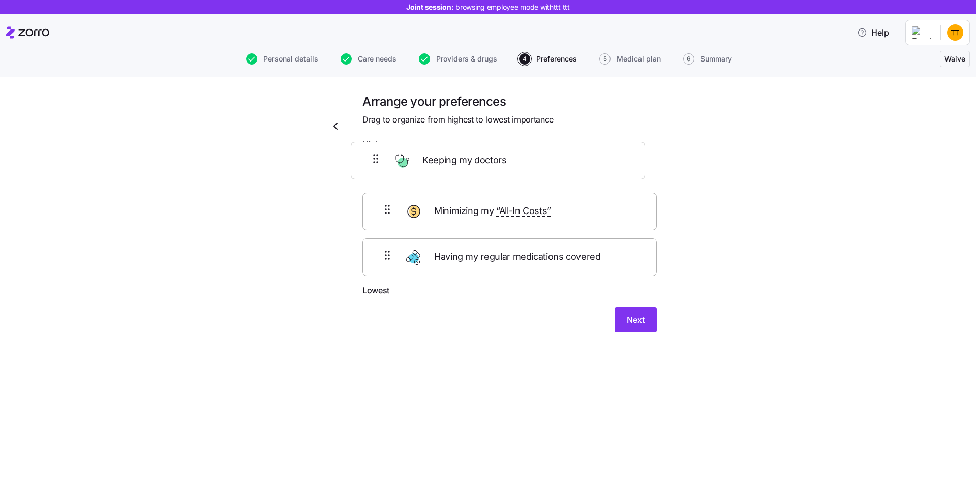
drag, startPoint x: 523, startPoint y: 218, endPoint x: 511, endPoint y: 152, distance: 66.3
click at [511, 152] on form "Highest Minimizing my “All-In Costs” Keeping my doctors Having my regular medic…" at bounding box center [509, 235] width 294 height 194
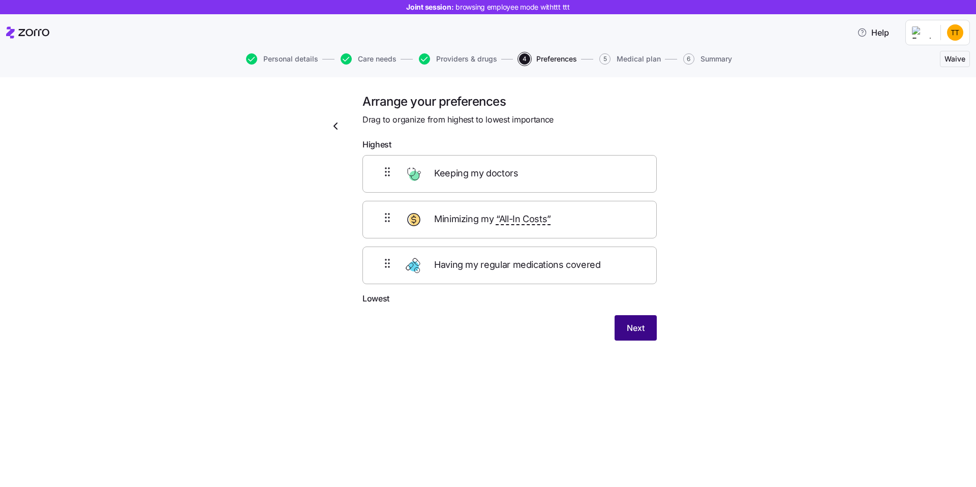
click at [636, 328] on span "Next" at bounding box center [636, 328] width 18 height 12
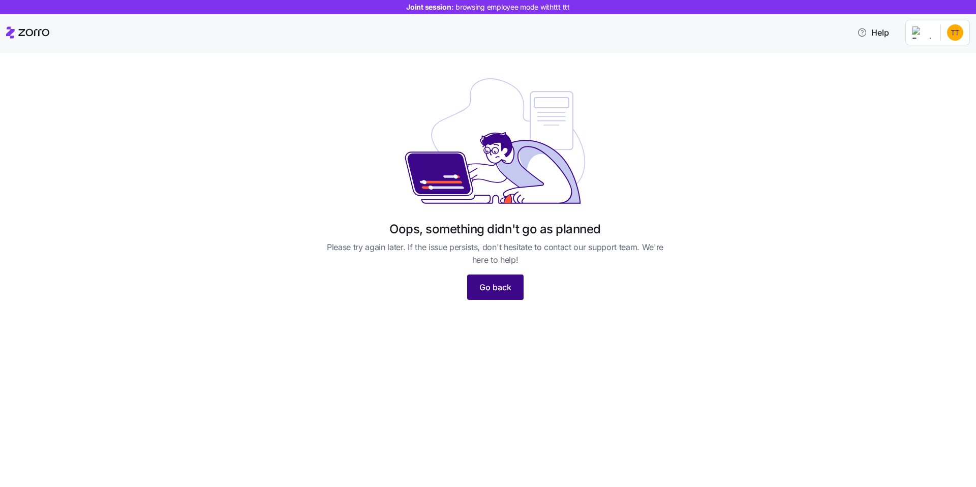
click at [500, 288] on span "Go back" at bounding box center [495, 287] width 32 height 12
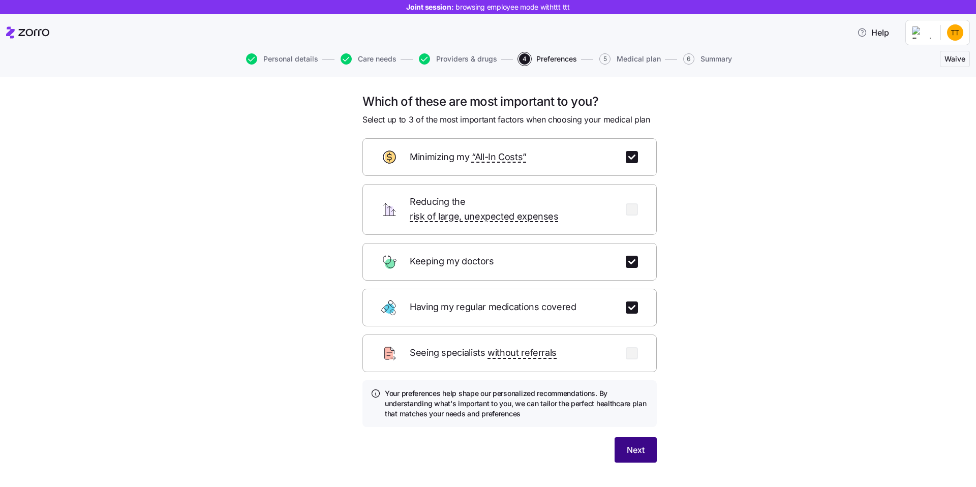
click at [638, 444] on span "Next" at bounding box center [636, 450] width 18 height 12
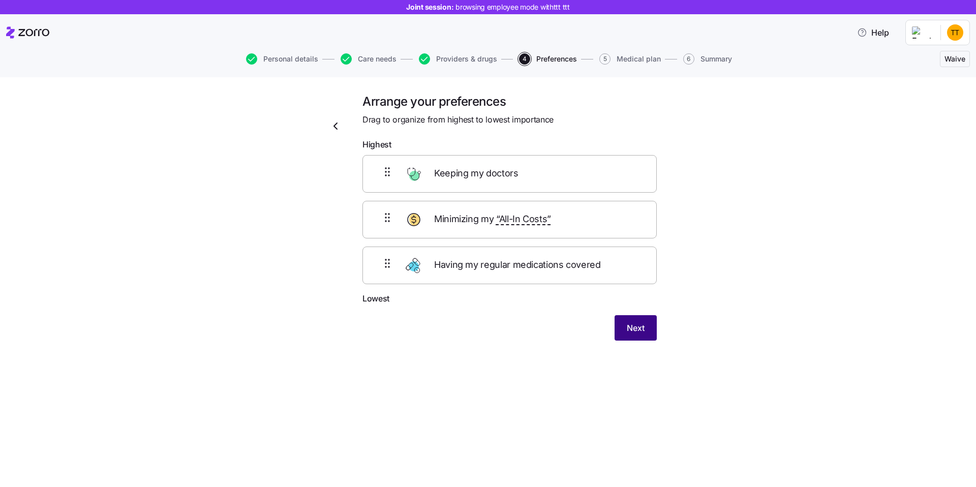
click at [633, 332] on span "Next" at bounding box center [636, 328] width 18 height 12
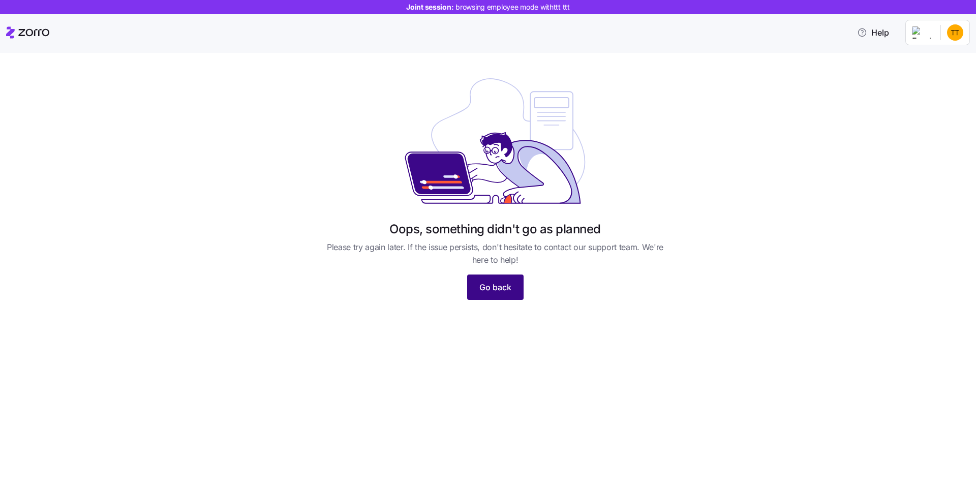
click at [497, 288] on span "Go back" at bounding box center [495, 287] width 32 height 12
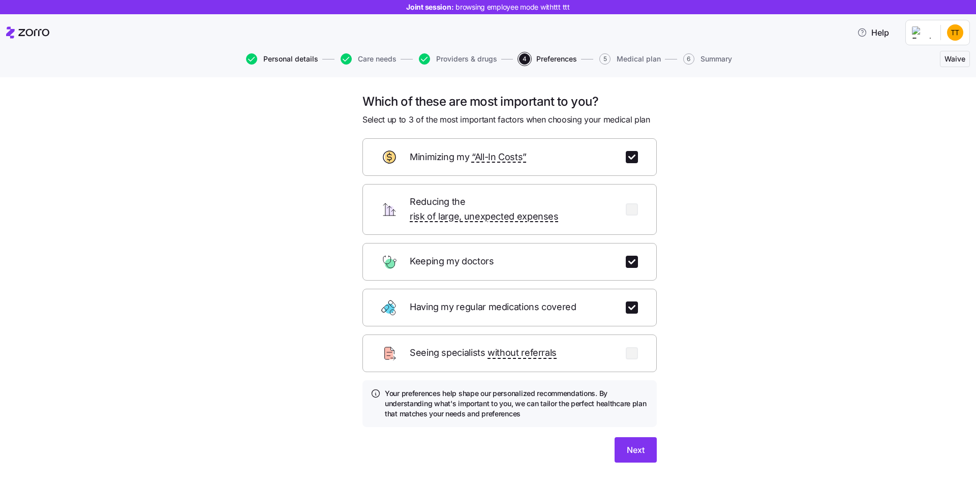
click at [289, 58] on span "Personal details" at bounding box center [290, 58] width 55 height 7
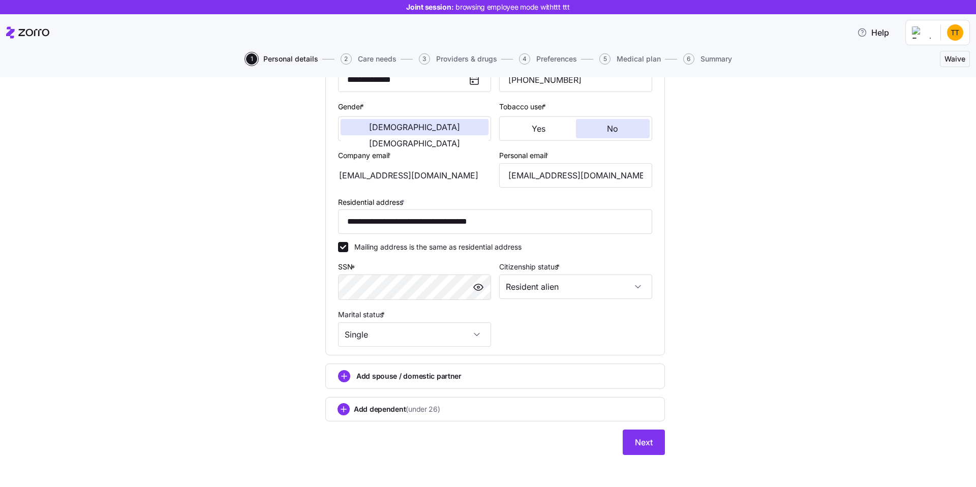
scroll to position [181, 0]
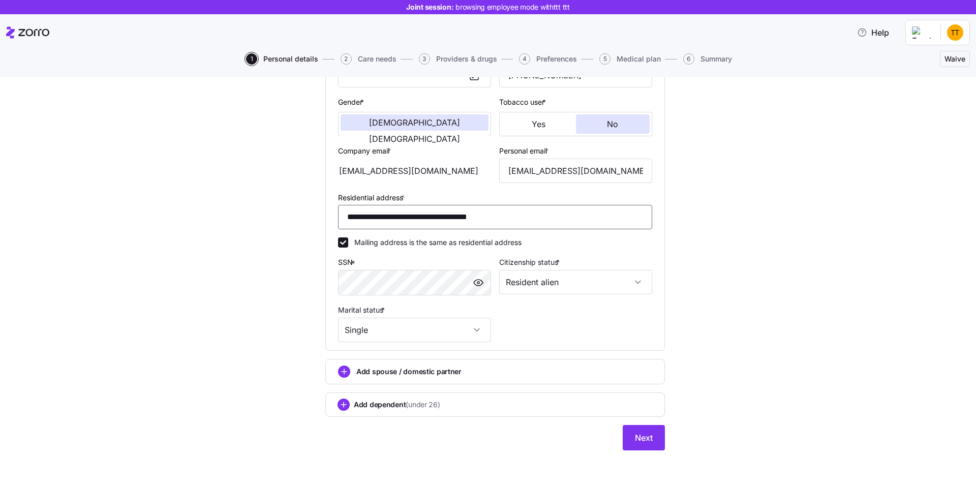
click at [519, 211] on input "**********" at bounding box center [495, 217] width 314 height 24
type input "**********"
click at [640, 442] on span "Next" at bounding box center [644, 437] width 18 height 12
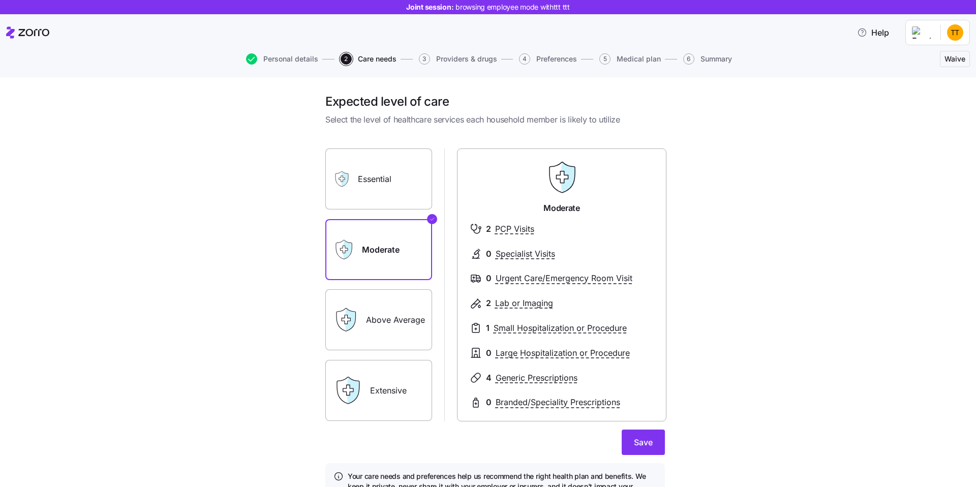
scroll to position [60, 0]
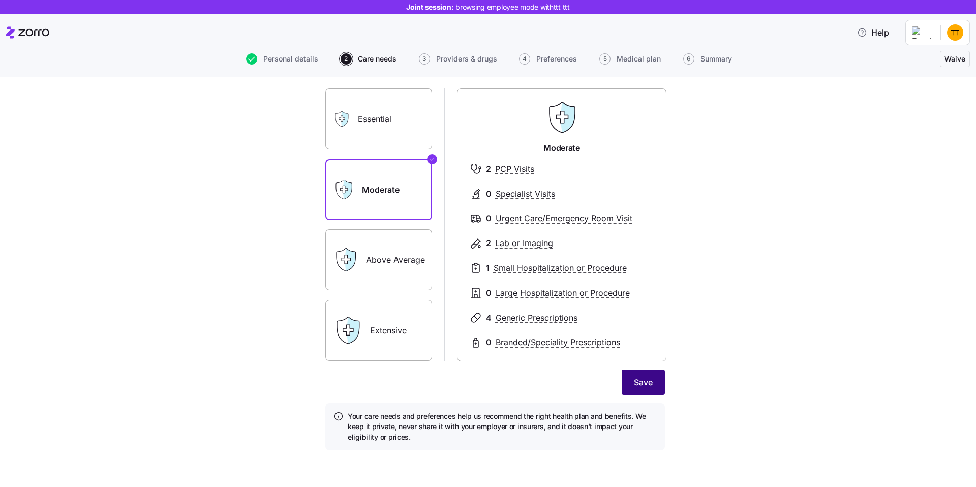
click at [630, 381] on button "Save" at bounding box center [643, 381] width 43 height 25
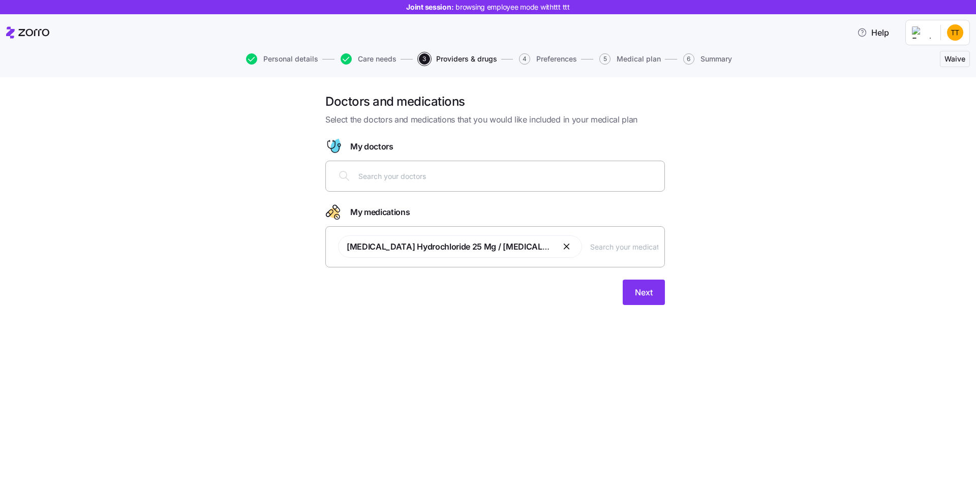
click at [477, 175] on input "text" at bounding box center [508, 175] width 300 height 11
type input "choen"
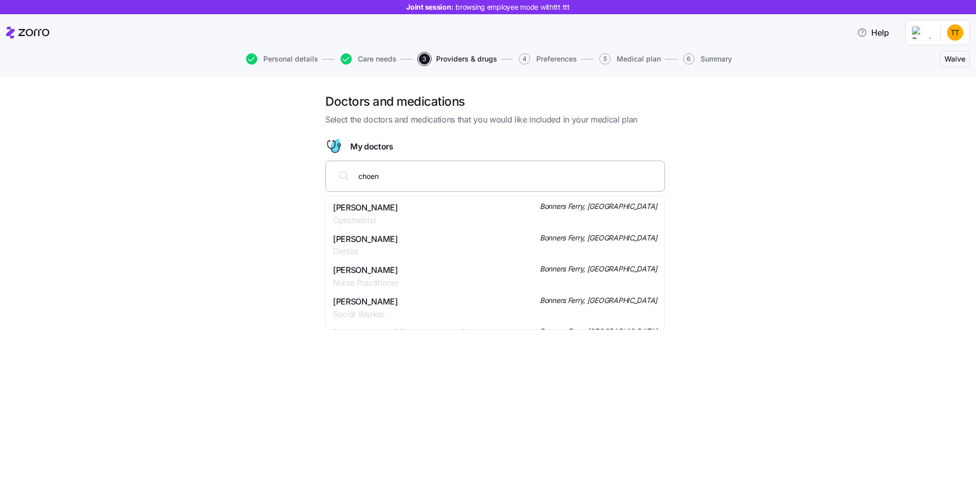
click at [405, 183] on div "choen" at bounding box center [495, 176] width 326 height 24
click at [463, 218] on div "[PERSON_NAME] Optometrist Bonners Ferry, [GEOGRAPHIC_DATA]" at bounding box center [495, 213] width 324 height 25
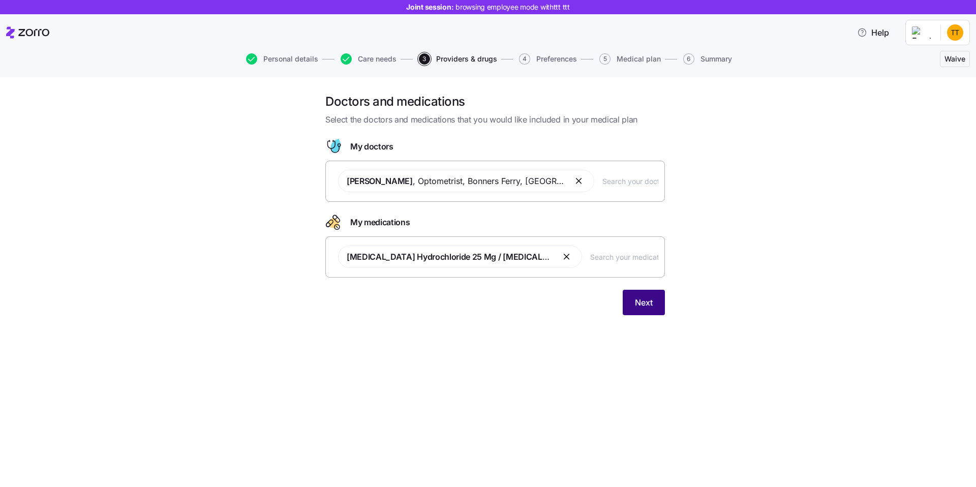
click at [646, 304] on span "Next" at bounding box center [644, 302] width 18 height 12
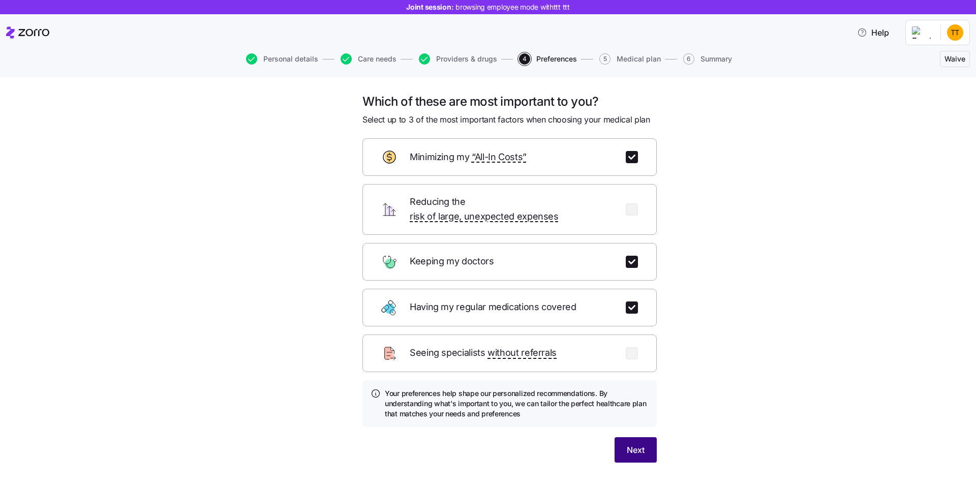
click at [637, 444] on span "Next" at bounding box center [636, 450] width 18 height 12
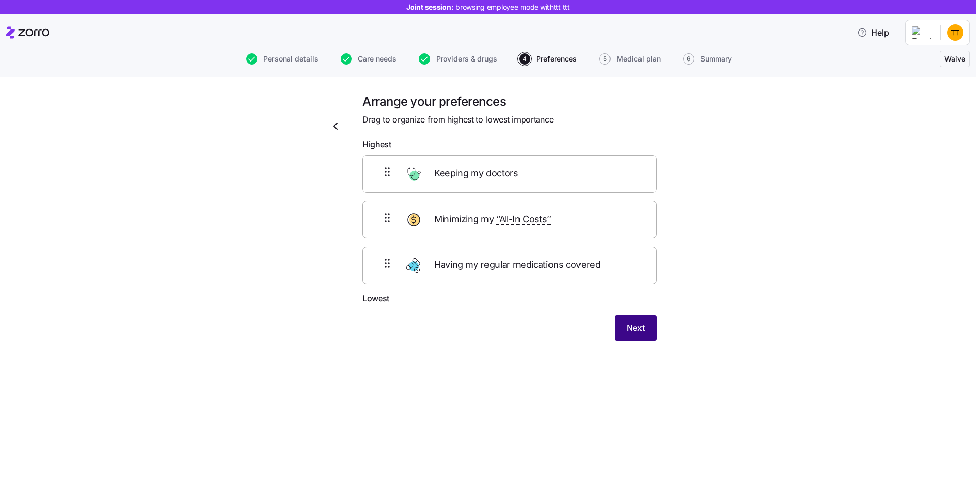
click at [636, 330] on span "Next" at bounding box center [636, 328] width 18 height 12
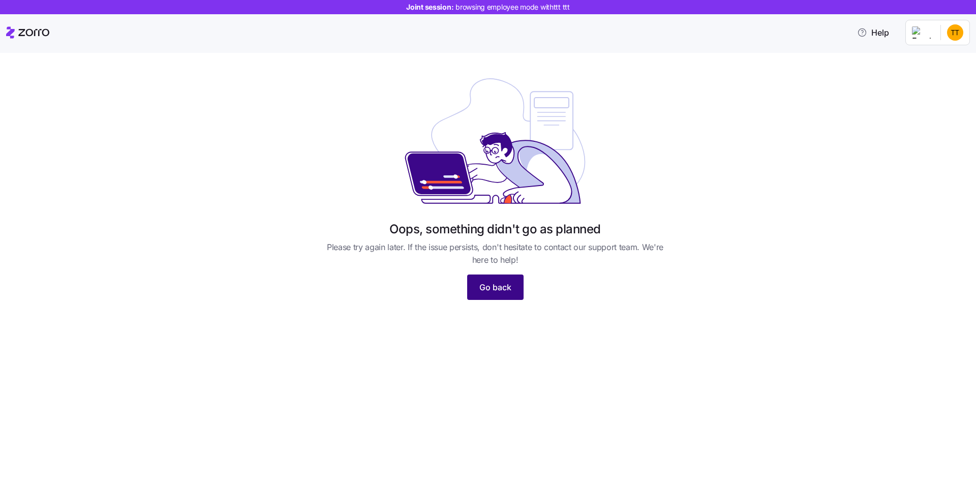
click at [498, 290] on span "Go back" at bounding box center [495, 287] width 32 height 12
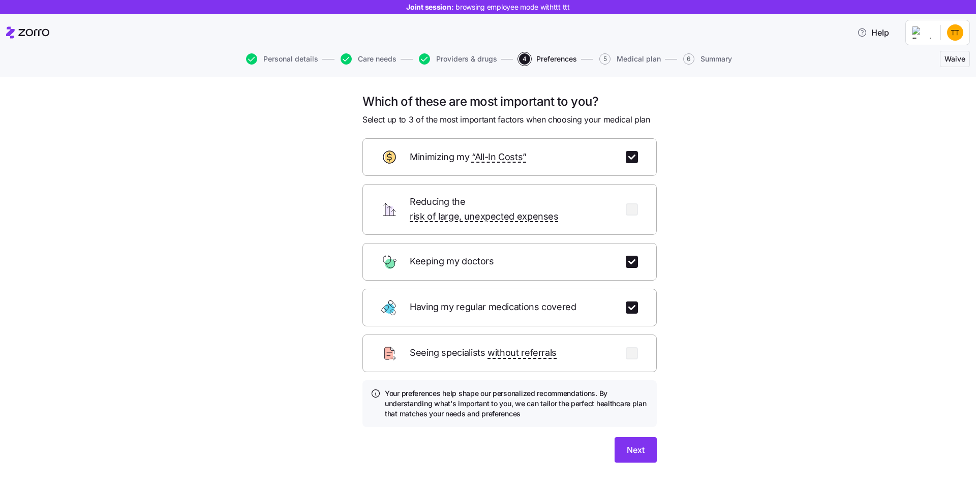
click at [750, 223] on div "Which of these are most important to you? Select up to 3 of the most important …" at bounding box center [494, 290] width 933 height 393
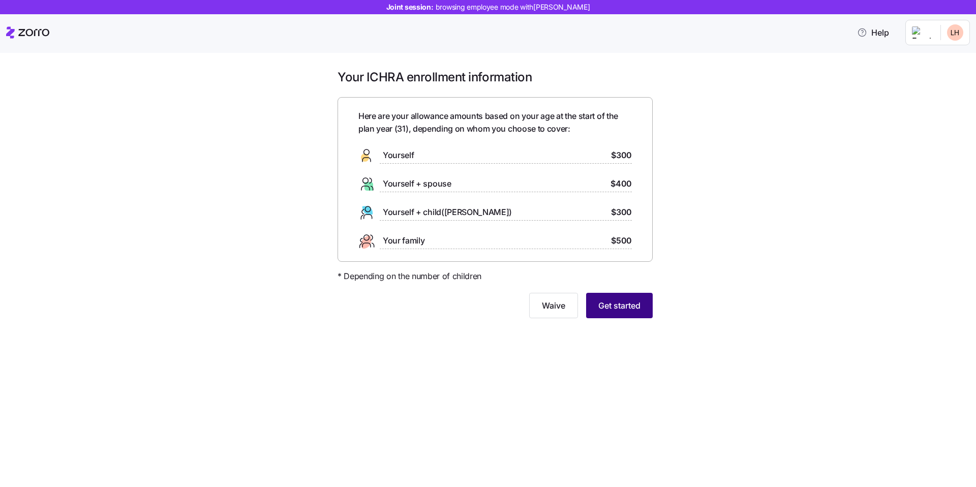
click at [621, 311] on span "Get started" at bounding box center [619, 305] width 42 height 12
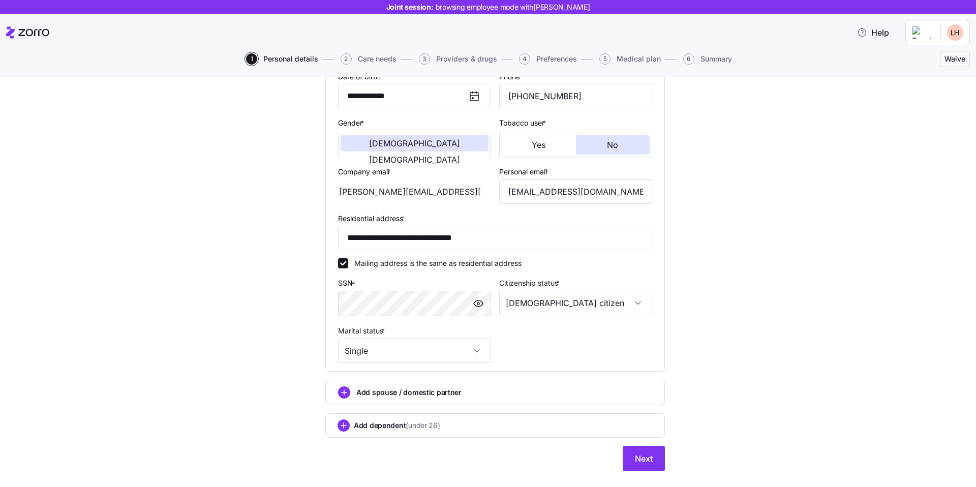
scroll to position [181, 0]
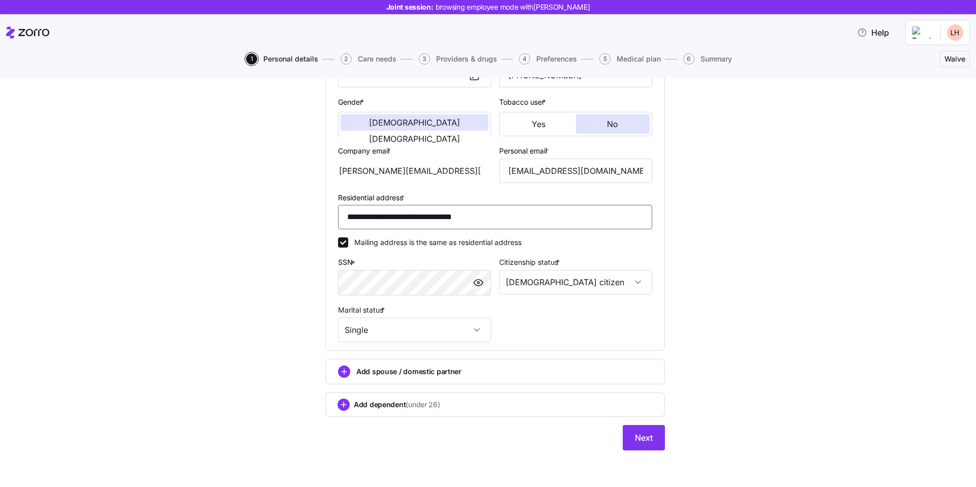
click at [488, 216] on input "**********" at bounding box center [495, 217] width 314 height 24
click at [346, 215] on input "**********" at bounding box center [495, 217] width 314 height 24
type input "**********"
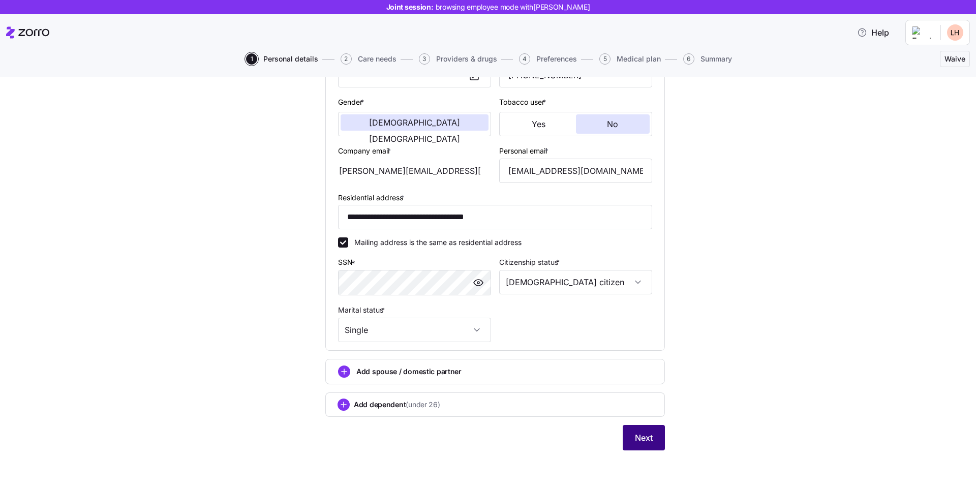
click at [643, 434] on span "Next" at bounding box center [644, 437] width 18 height 12
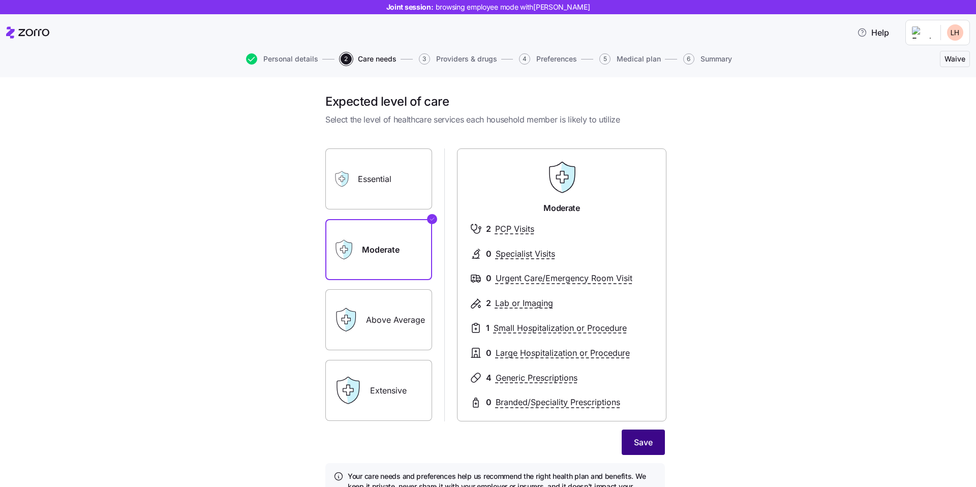
click at [645, 438] on span "Save" at bounding box center [643, 442] width 19 height 12
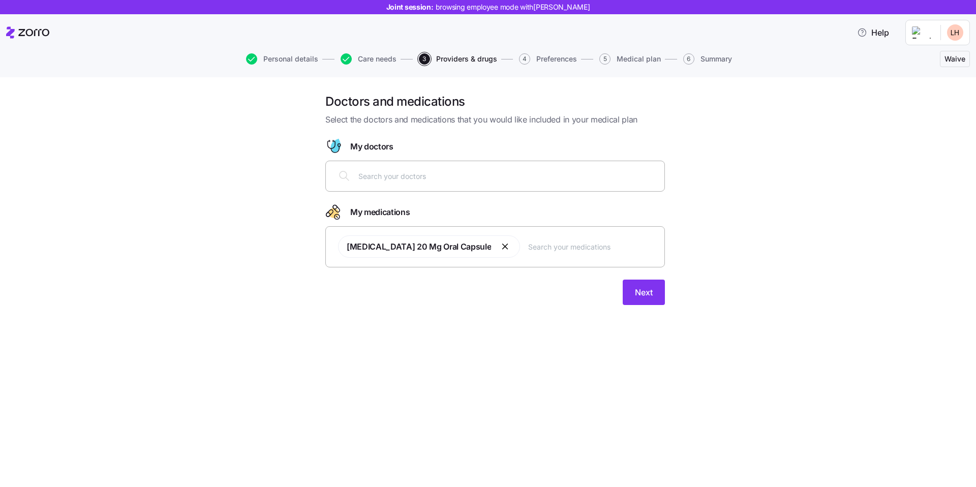
click at [517, 174] on input "text" at bounding box center [508, 175] width 300 height 11
type input "ב"
type input "[PERSON_NAME]"
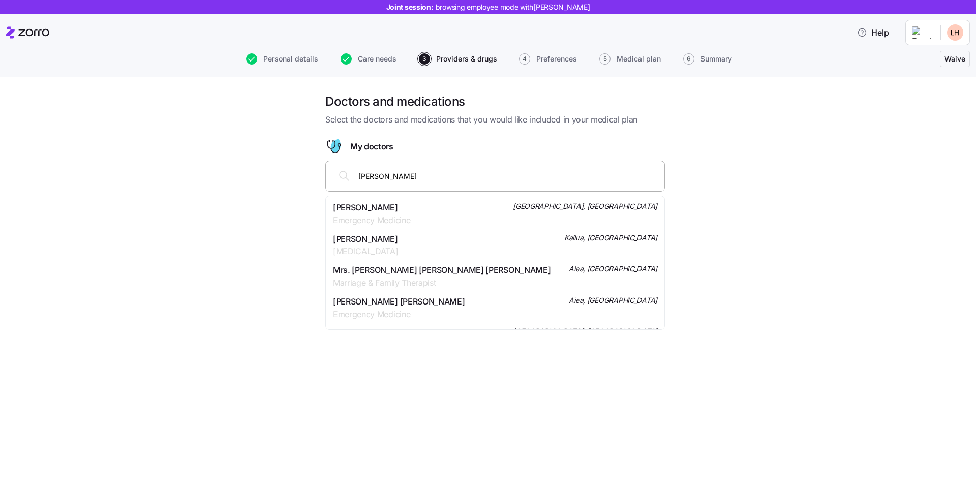
click at [396, 219] on span "Emergency Medicine" at bounding box center [371, 220] width 77 height 13
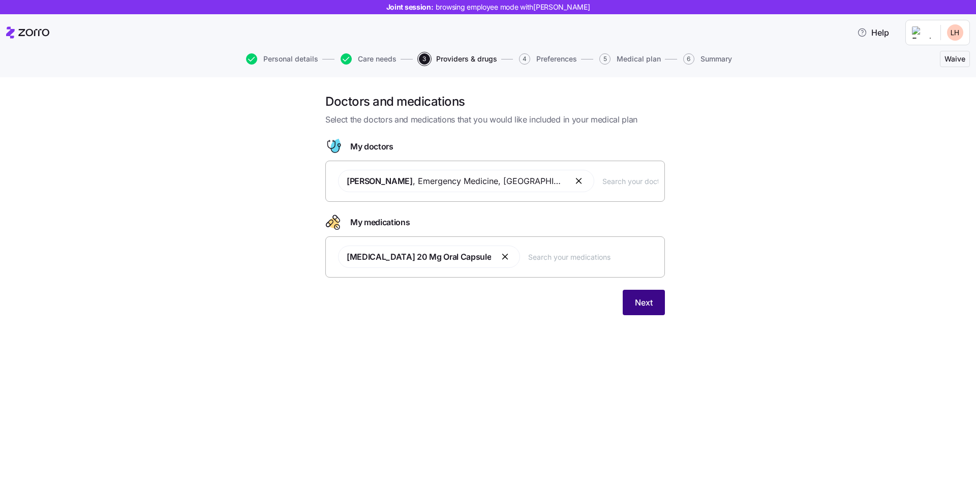
click at [642, 301] on span "Next" at bounding box center [644, 302] width 18 height 12
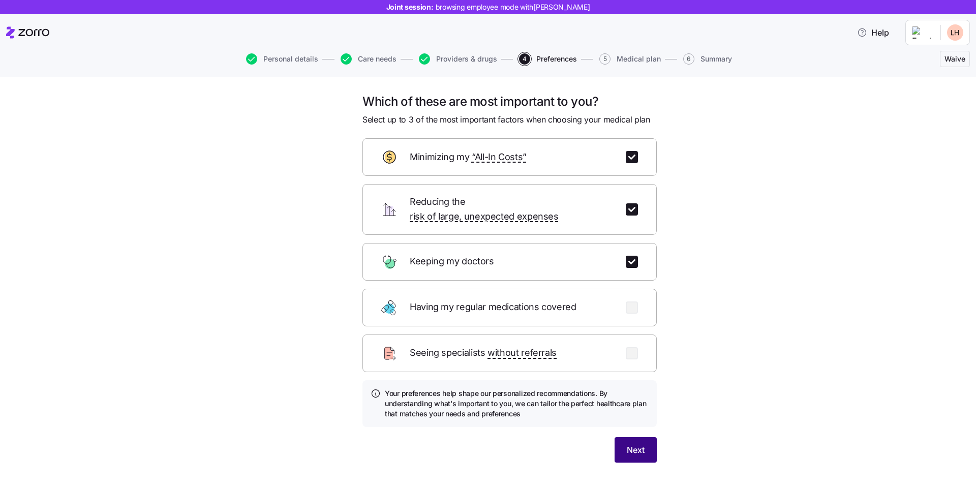
click at [634, 444] on span "Next" at bounding box center [636, 450] width 18 height 12
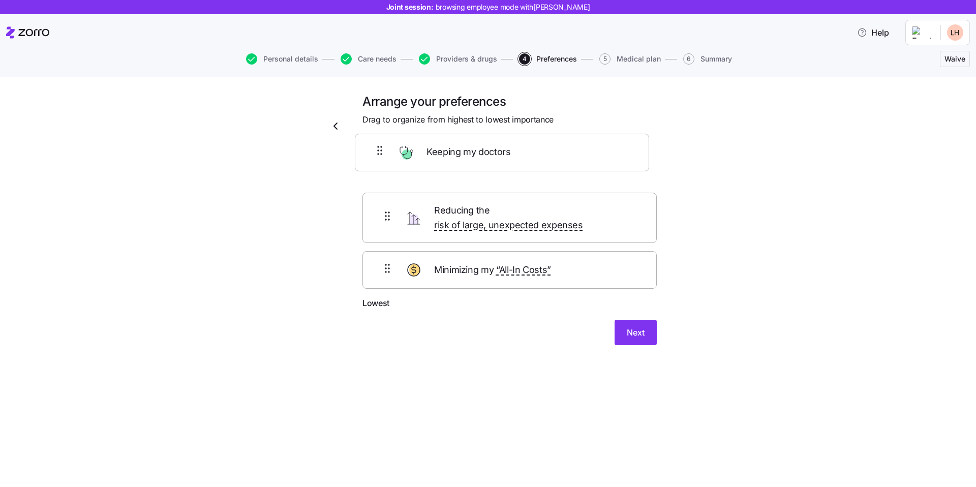
drag, startPoint x: 492, startPoint y: 267, endPoint x: 482, endPoint y: 161, distance: 106.7
click at [482, 160] on div "Reducing the risk of large, unexpected expenses Minimizing my “All-In Costs” Ke…" at bounding box center [509, 226] width 294 height 142
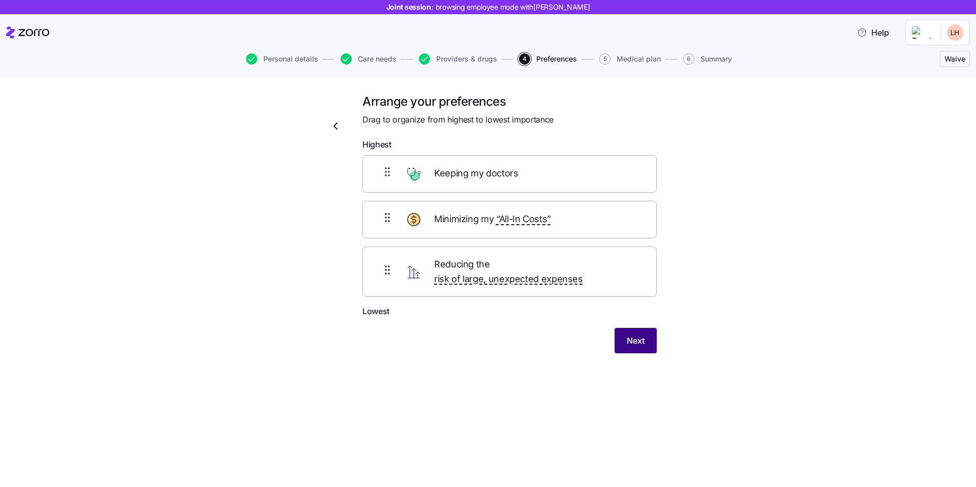
click at [643, 334] on span "Next" at bounding box center [636, 340] width 18 height 12
click at [231, 244] on div "Arrange your preferences Drag to organize from highest to lowest importance Hig…" at bounding box center [494, 236] width 933 height 284
